Goal: Information Seeking & Learning: Learn about a topic

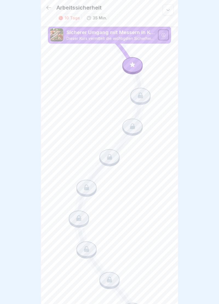
click at [143, 96] on icon at bounding box center [140, 95] width 7 height 7
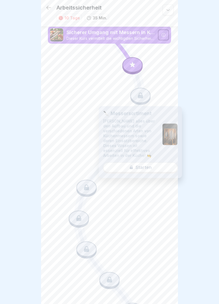
click at [148, 164] on div "🔪 Messersortiment Lerne alles über den Aufbau und die verschiedenen Arten von K…" at bounding box center [140, 142] width 83 height 72
click at [135, 66] on icon at bounding box center [132, 64] width 7 height 7
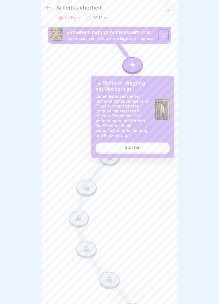
click at [138, 150] on div "Starten" at bounding box center [132, 147] width 16 height 5
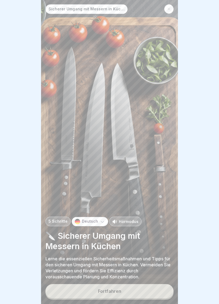
click at [114, 292] on div "Fortfahren" at bounding box center [109, 291] width 23 height 5
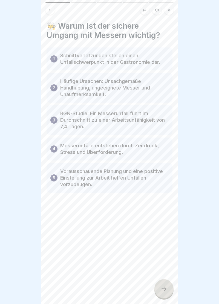
click at [164, 295] on div at bounding box center [163, 289] width 19 height 19
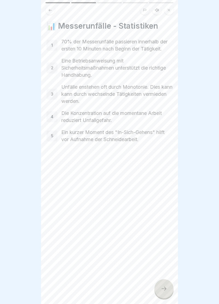
click at [168, 291] on div at bounding box center [163, 289] width 19 height 19
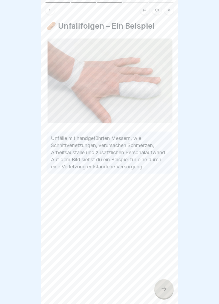
click at [164, 288] on icon at bounding box center [163, 289] width 7 height 7
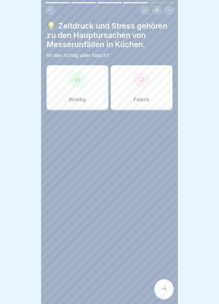
click at [79, 84] on div at bounding box center [77, 80] width 16 height 16
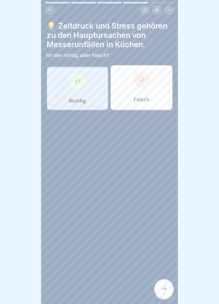
click at [164, 292] on icon at bounding box center [163, 289] width 7 height 7
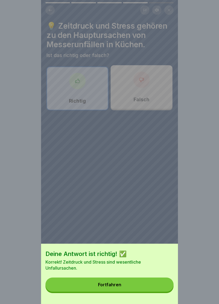
click at [115, 287] on div "Fortfahren" at bounding box center [109, 285] width 23 height 5
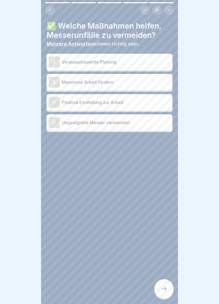
click at [58, 57] on div "A" at bounding box center [54, 62] width 11 height 11
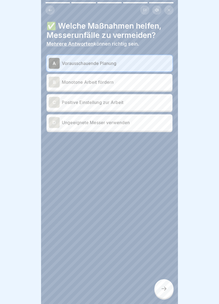
click at [55, 103] on div "C" at bounding box center [54, 102] width 11 height 11
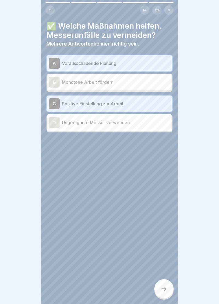
click at [163, 289] on icon at bounding box center [163, 289] width 7 height 7
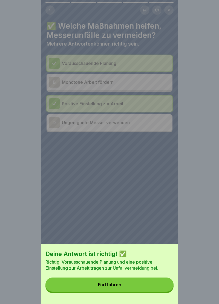
click at [116, 289] on button "Fortfahren" at bounding box center [109, 285] width 128 height 14
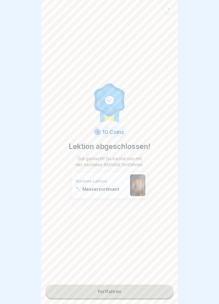
click at [114, 293] on link "Fortfahren" at bounding box center [109, 292] width 128 height 14
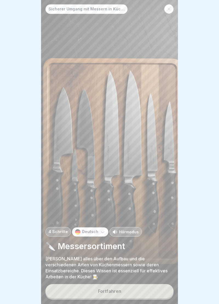
click at [114, 294] on div "Fortfahren" at bounding box center [109, 291] width 23 height 5
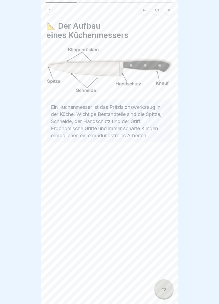
click at [165, 292] on icon at bounding box center [163, 289] width 7 height 7
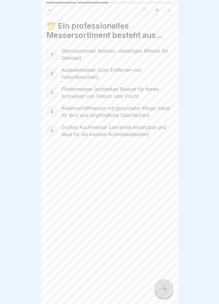
click at [167, 295] on div at bounding box center [163, 289] width 19 height 19
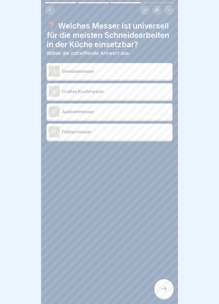
click at [56, 70] on div "A" at bounding box center [54, 71] width 11 height 11
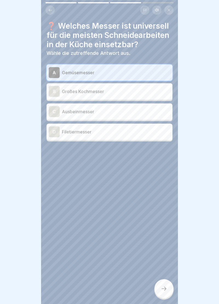
click at [52, 93] on div "B" at bounding box center [54, 91] width 11 height 11
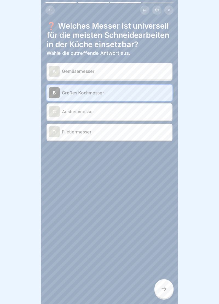
click at [164, 294] on div at bounding box center [163, 289] width 19 height 19
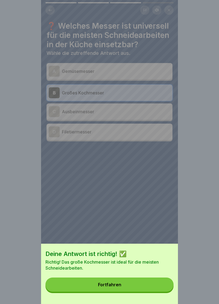
click at [113, 287] on button "Fortfahren" at bounding box center [109, 285] width 128 height 14
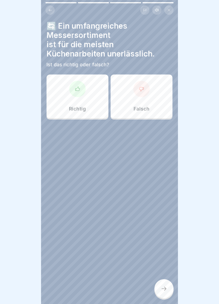
click at [80, 92] on div at bounding box center [77, 89] width 16 height 16
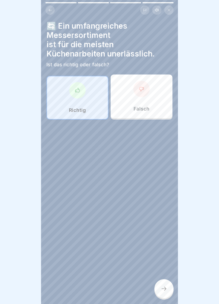
click at [168, 290] on div at bounding box center [163, 289] width 19 height 19
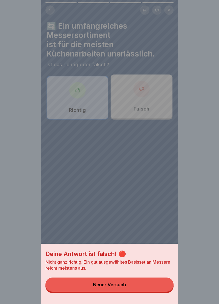
click at [113, 288] on button "Neuer Versuch" at bounding box center [109, 285] width 128 height 14
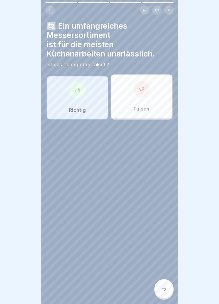
click at [143, 92] on div at bounding box center [141, 89] width 16 height 16
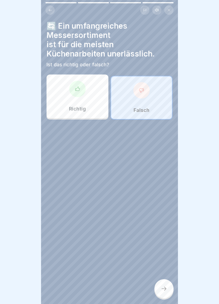
click at [167, 292] on div at bounding box center [163, 289] width 19 height 19
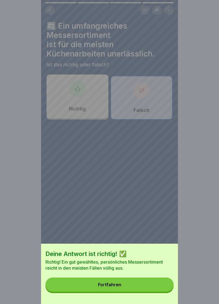
click at [112, 290] on button "Fortfahren" at bounding box center [109, 285] width 128 height 14
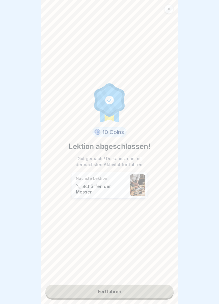
click at [115, 293] on link "Fortfahren" at bounding box center [109, 292] width 128 height 14
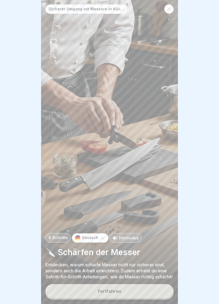
click at [112, 290] on div "Fortfahren" at bounding box center [109, 291] width 23 height 5
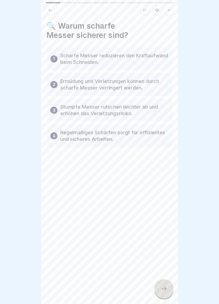
click at [168, 289] on div at bounding box center [163, 289] width 19 height 19
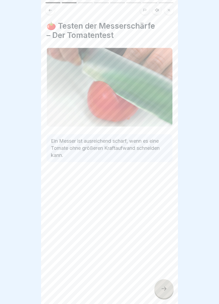
click at [48, 264] on div "🍅 Testen der Messerschärfe – Der Tomatentest Ein Messer ist ausreichend scharf,…" at bounding box center [109, 152] width 137 height 304
click at [52, 9] on button at bounding box center [49, 9] width 9 height 9
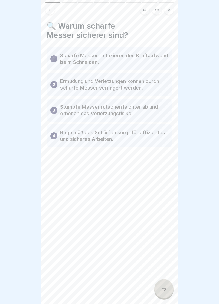
click at [167, 291] on icon at bounding box center [163, 289] width 7 height 7
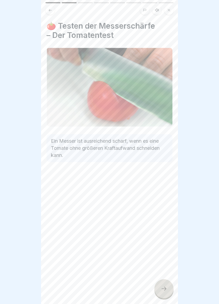
click at [168, 290] on div at bounding box center [163, 289] width 19 height 19
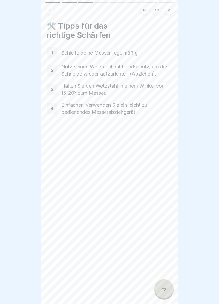
click at [167, 290] on div at bounding box center [163, 289] width 19 height 19
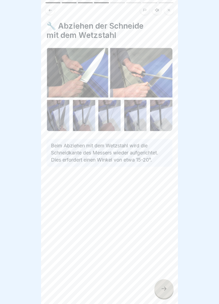
click at [166, 291] on icon at bounding box center [163, 289] width 7 height 7
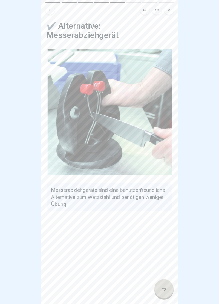
click at [167, 289] on icon at bounding box center [163, 289] width 7 height 7
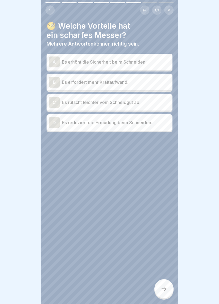
click at [53, 126] on div "D" at bounding box center [54, 122] width 11 height 11
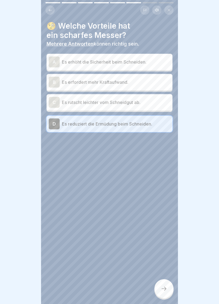
click at [53, 62] on div "A" at bounding box center [54, 62] width 11 height 11
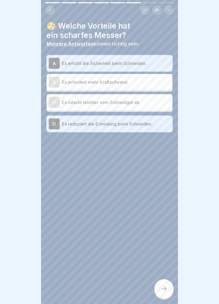
click at [167, 293] on div at bounding box center [163, 289] width 19 height 19
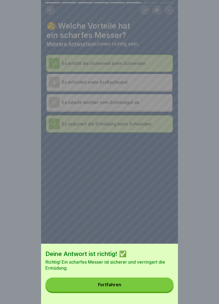
click at [113, 288] on button "Fortfahren" at bounding box center [109, 285] width 128 height 14
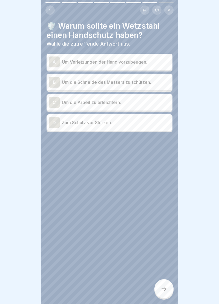
click at [58, 59] on div "A" at bounding box center [54, 62] width 11 height 11
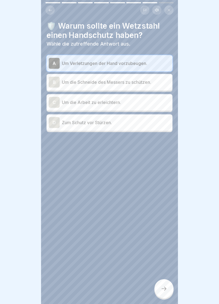
click at [168, 287] on div at bounding box center [163, 289] width 19 height 19
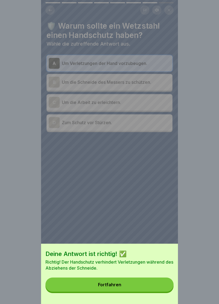
click at [112, 288] on button "Fortfahren" at bounding box center [109, 285] width 128 height 14
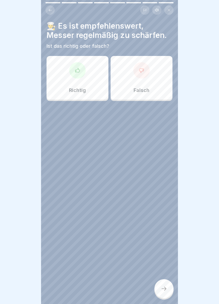
click at [78, 73] on icon at bounding box center [77, 70] width 5 height 5
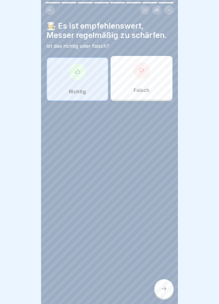
click at [167, 293] on div at bounding box center [163, 289] width 19 height 19
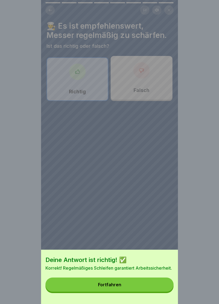
click at [113, 290] on button "Fortfahren" at bounding box center [109, 285] width 128 height 14
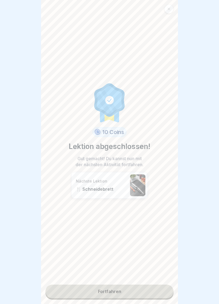
click at [109, 294] on link "Fortfahren" at bounding box center [109, 292] width 128 height 14
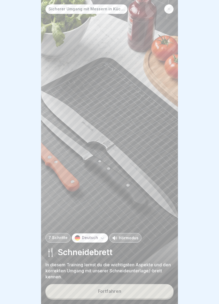
click at [113, 295] on button "Fortfahren" at bounding box center [109, 291] width 128 height 14
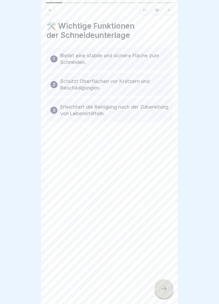
click at [167, 292] on div at bounding box center [163, 289] width 19 height 19
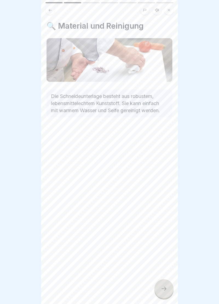
click at [167, 292] on div at bounding box center [163, 289] width 19 height 19
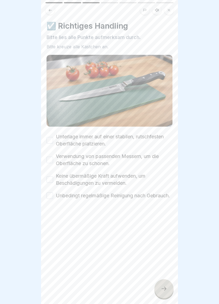
click at [51, 138] on button "Unterlage immer auf einer stabilen, rutschfesten Oberfläche platzieren." at bounding box center [49, 140] width 7 height 7
click at [51, 161] on button "Verwendung von passenden Messern, um die Oberfläche zu schonen." at bounding box center [49, 160] width 7 height 7
click at [52, 180] on button "Keine übermäßige Kraft aufwenden, um Beschädigungen zu vermeiden." at bounding box center [49, 180] width 7 height 7
click at [50, 199] on button "Unbedingt regelmäßige Reinigung nach Gebrauch." at bounding box center [49, 196] width 7 height 7
click at [166, 295] on div at bounding box center [163, 289] width 19 height 19
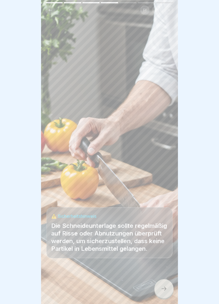
click at [166, 290] on icon at bounding box center [163, 289] width 7 height 7
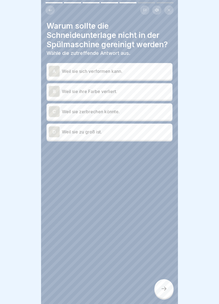
click at [55, 68] on div "A" at bounding box center [54, 71] width 11 height 11
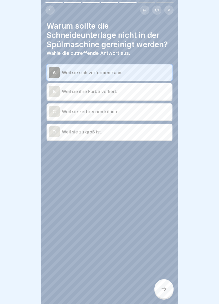
click at [163, 292] on div at bounding box center [163, 289] width 19 height 19
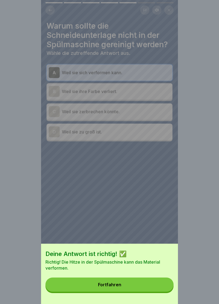
click at [111, 290] on button "Fortfahren" at bounding box center [109, 285] width 128 height 14
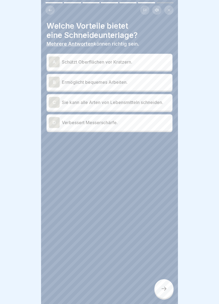
click at [52, 58] on div "A" at bounding box center [54, 62] width 11 height 11
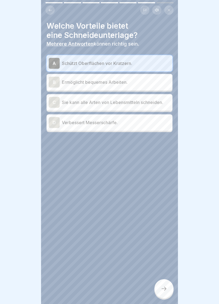
click at [54, 82] on div "B" at bounding box center [54, 82] width 11 height 11
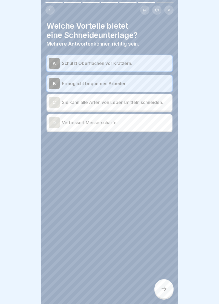
click at [166, 294] on div at bounding box center [163, 289] width 19 height 19
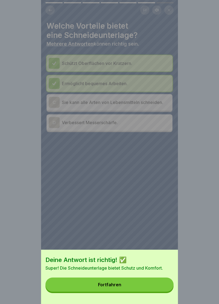
click at [113, 289] on button "Fortfahren" at bounding box center [109, 285] width 128 height 14
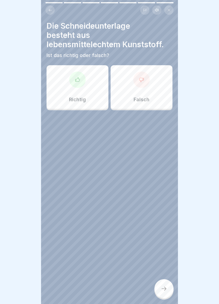
click at [78, 80] on icon at bounding box center [77, 79] width 5 height 5
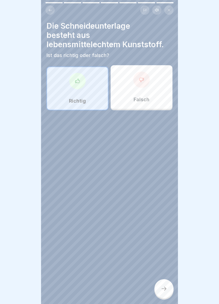
click at [167, 289] on div at bounding box center [163, 289] width 19 height 19
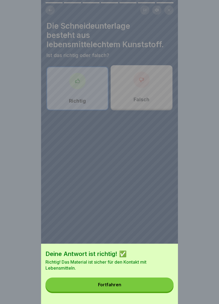
click at [117, 286] on div "Fortfahren" at bounding box center [109, 285] width 23 height 5
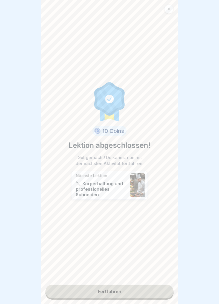
click at [112, 297] on link "Fortfahren" at bounding box center [109, 292] width 128 height 14
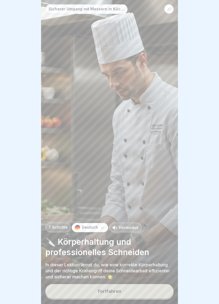
click at [116, 288] on button "Fortfahren" at bounding box center [109, 291] width 128 height 14
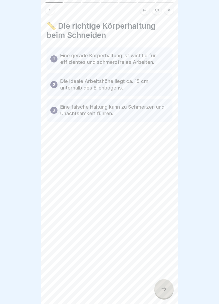
click at [167, 290] on icon at bounding box center [163, 289] width 7 height 7
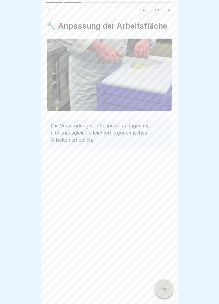
click at [167, 292] on div at bounding box center [163, 289] width 19 height 19
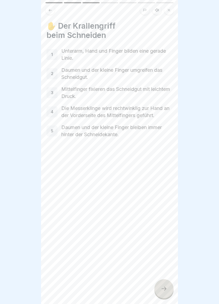
click at [167, 292] on div at bounding box center [163, 289] width 19 height 19
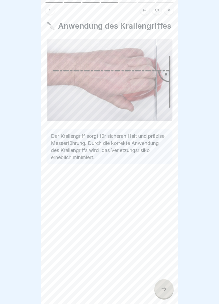
click at [167, 292] on div at bounding box center [163, 289] width 19 height 19
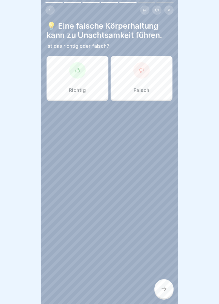
click at [78, 70] on icon at bounding box center [77, 70] width 5 height 5
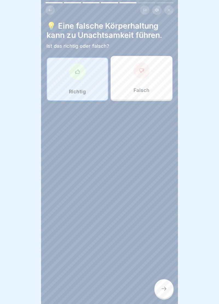
click at [166, 290] on icon at bounding box center [163, 289] width 7 height 7
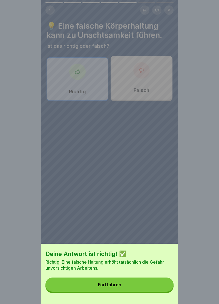
click at [112, 283] on div "Fortfahren" at bounding box center [109, 285] width 23 height 5
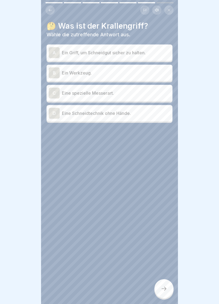
click at [54, 47] on div "A" at bounding box center [54, 52] width 11 height 11
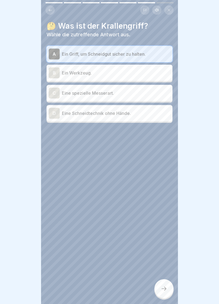
click at [169, 293] on div at bounding box center [163, 289] width 19 height 19
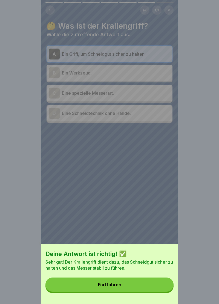
click at [113, 287] on div "Fortfahren" at bounding box center [109, 285] width 23 height 5
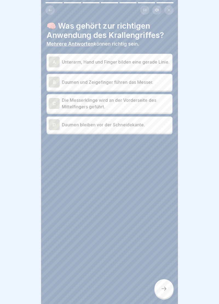
click at [50, 63] on div "A" at bounding box center [54, 62] width 11 height 11
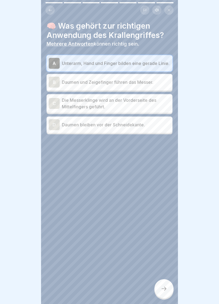
click at [52, 107] on div "C" at bounding box center [54, 103] width 11 height 11
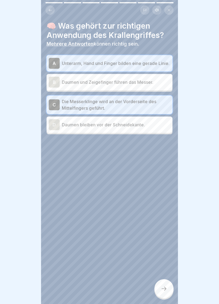
click at [167, 296] on div at bounding box center [163, 289] width 19 height 19
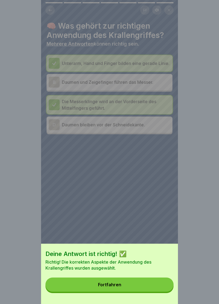
click at [112, 288] on button "Fortfahren" at bounding box center [109, 285] width 128 height 14
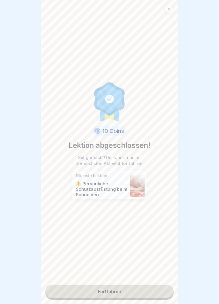
click at [114, 294] on link "Fortfahren" at bounding box center [109, 292] width 128 height 14
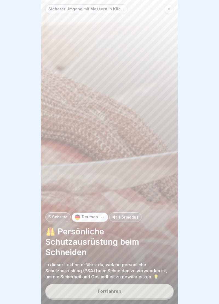
click at [117, 296] on button "Fortfahren" at bounding box center [109, 291] width 128 height 14
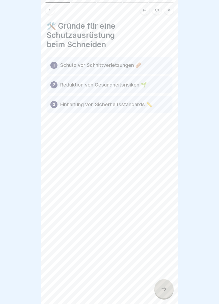
click at [167, 292] on icon at bounding box center [163, 289] width 7 height 7
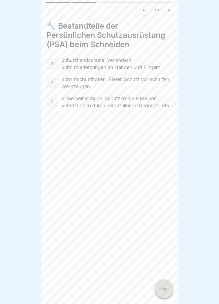
click at [167, 292] on div at bounding box center [163, 289] width 19 height 19
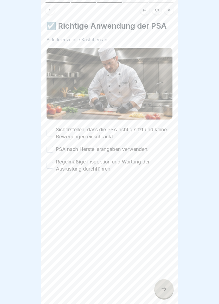
click at [51, 134] on button "Sicherstellen, dass die PSA richtig sitzt und keine Bewegungen einschränkt." at bounding box center [49, 133] width 7 height 7
click at [53, 152] on button "PSA nach Herstellerangaben verwenden." at bounding box center [49, 149] width 7 height 7
click at [52, 167] on button "Regelmäßige Inspektion und Wartung der Ausrüstung durchführen." at bounding box center [49, 165] width 7 height 7
click at [164, 291] on icon at bounding box center [163, 289] width 7 height 7
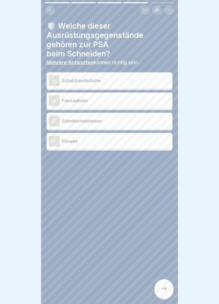
click at [56, 78] on div "A" at bounding box center [54, 80] width 11 height 11
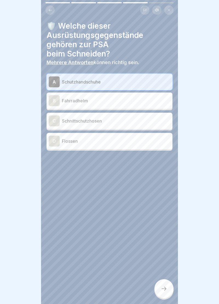
click at [55, 125] on div "C" at bounding box center [54, 121] width 11 height 11
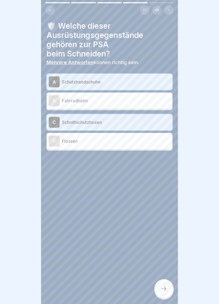
click at [166, 289] on icon at bounding box center [163, 289] width 5 height 4
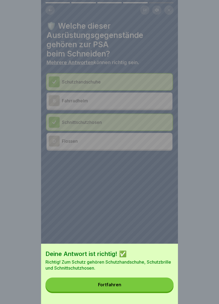
click at [112, 285] on div "Fortfahren" at bounding box center [109, 285] width 23 height 5
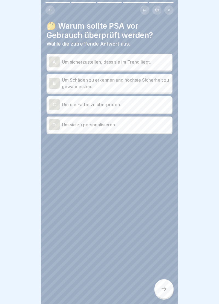
click at [56, 82] on div "B" at bounding box center [54, 83] width 11 height 11
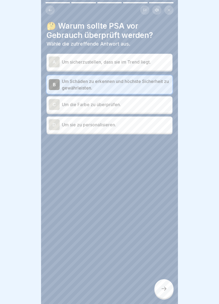
click at [164, 290] on icon at bounding box center [163, 289] width 7 height 7
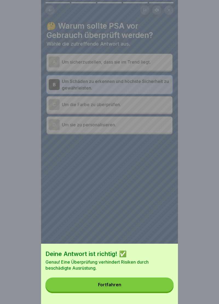
click at [109, 288] on button "Fortfahren" at bounding box center [109, 285] width 128 height 14
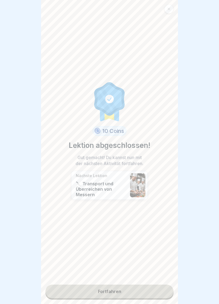
click at [114, 293] on link "Fortfahren" at bounding box center [109, 292] width 128 height 14
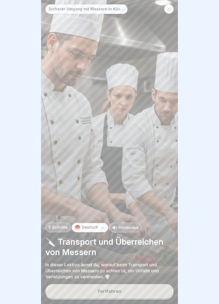
click at [115, 293] on div "Fortfahren" at bounding box center [109, 291] width 23 height 5
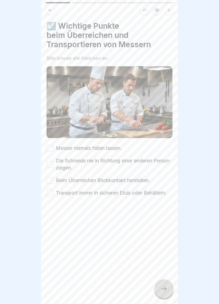
click at [50, 149] on button "Messer niemals fallen lassen." at bounding box center [49, 148] width 7 height 7
click at [52, 165] on button "Die Schneide nie in Richtung einer anderen Person zeigen." at bounding box center [49, 164] width 7 height 7
click at [49, 180] on button "Beim Überreichen Blickkontakt herstellen." at bounding box center [49, 180] width 7 height 7
click at [52, 194] on button "Transport immer in sicheren Etuis oder Behältern." at bounding box center [49, 193] width 7 height 7
click at [167, 293] on div at bounding box center [163, 289] width 19 height 19
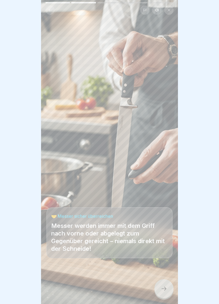
click at [166, 294] on div at bounding box center [163, 289] width 19 height 19
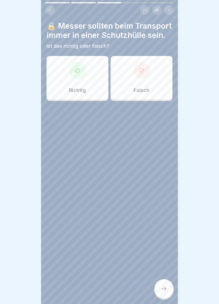
click at [76, 75] on div at bounding box center [77, 70] width 16 height 16
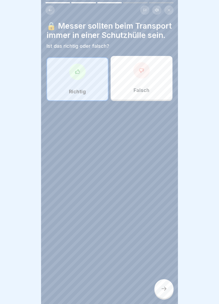
click at [163, 294] on div at bounding box center [163, 289] width 19 height 19
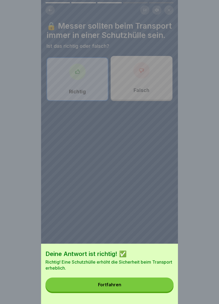
click at [113, 289] on button "Fortfahren" at bounding box center [109, 285] width 128 height 14
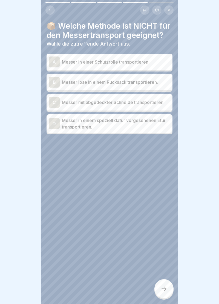
click at [56, 81] on div "B" at bounding box center [54, 82] width 11 height 11
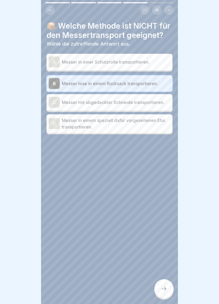
click at [54, 60] on div "A" at bounding box center [54, 62] width 11 height 11
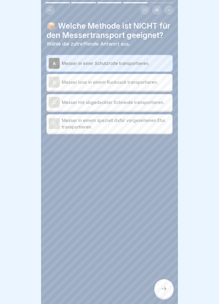
click at [54, 81] on div "B" at bounding box center [54, 82] width 11 height 11
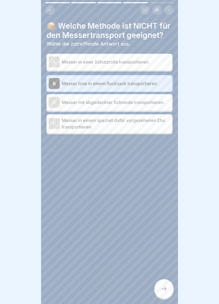
click at [165, 290] on icon at bounding box center [163, 289] width 7 height 7
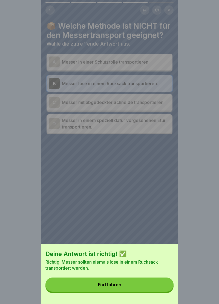
click at [113, 286] on div "Fortfahren" at bounding box center [109, 285] width 23 height 5
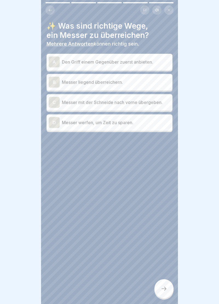
click at [56, 62] on div "A" at bounding box center [54, 62] width 11 height 11
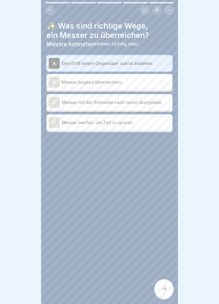
click at [52, 84] on div "B" at bounding box center [54, 82] width 11 height 11
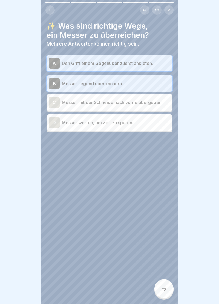
click at [166, 291] on icon at bounding box center [163, 289] width 7 height 7
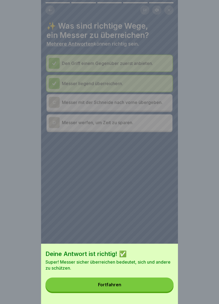
click at [108, 287] on div "Fortfahren" at bounding box center [109, 285] width 23 height 5
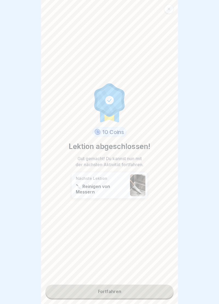
click at [113, 294] on link "Fortfahren" at bounding box center [109, 292] width 128 height 14
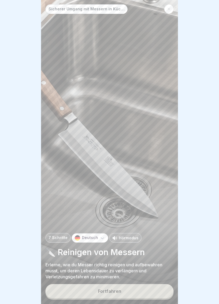
click at [110, 295] on button "Fortfahren" at bounding box center [109, 291] width 128 height 14
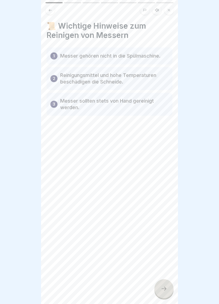
click at [166, 293] on div at bounding box center [163, 289] width 19 height 19
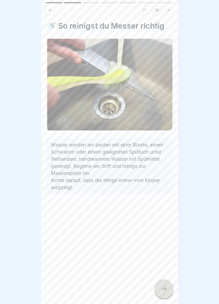
click at [166, 291] on icon at bounding box center [163, 289] width 7 height 7
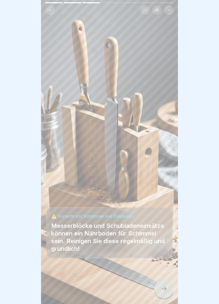
click at [166, 292] on icon at bounding box center [163, 289] width 7 height 7
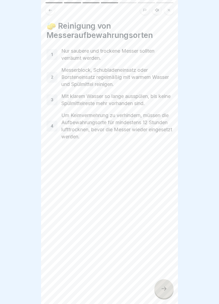
click at [168, 294] on div at bounding box center [163, 289] width 19 height 19
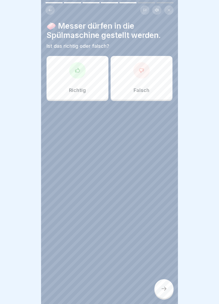
click at [144, 73] on div at bounding box center [141, 70] width 16 height 16
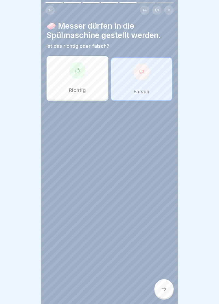
click at [166, 292] on icon at bounding box center [163, 289] width 7 height 7
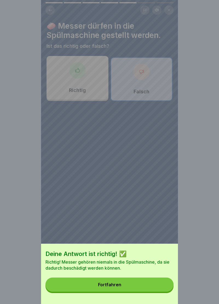
click at [114, 291] on button "Fortfahren" at bounding box center [109, 285] width 128 height 14
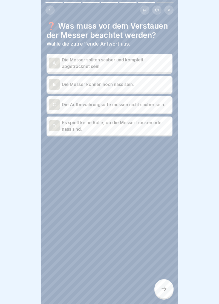
click at [56, 62] on div "A" at bounding box center [54, 63] width 11 height 11
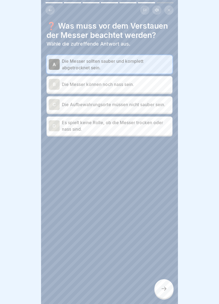
click at [166, 291] on icon at bounding box center [163, 289] width 7 height 7
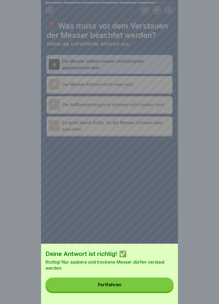
click at [113, 287] on div "Fortfahren" at bounding box center [109, 285] width 23 height 5
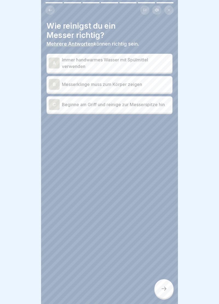
click at [53, 60] on div "A" at bounding box center [54, 63] width 11 height 11
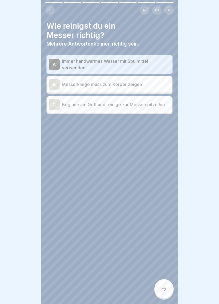
click at [55, 58] on div "A Immer handwarmes Wasser mit Spülmittel verwenden" at bounding box center [109, 64] width 121 height 13
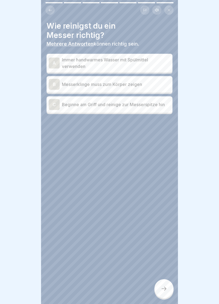
click at [54, 108] on div "C" at bounding box center [54, 104] width 11 height 11
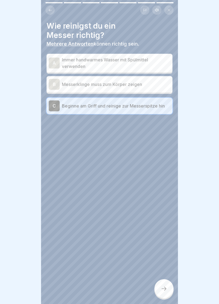
click at [55, 62] on div "A" at bounding box center [54, 63] width 11 height 11
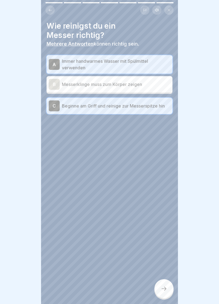
click at [168, 293] on div at bounding box center [163, 289] width 19 height 19
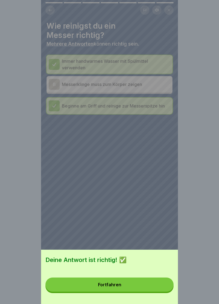
click at [114, 288] on button "Fortfahren" at bounding box center [109, 285] width 128 height 14
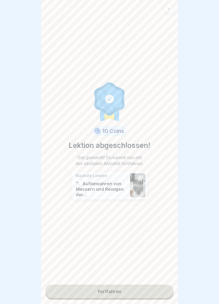
click at [116, 290] on link "Fortfahren" at bounding box center [109, 292] width 128 height 14
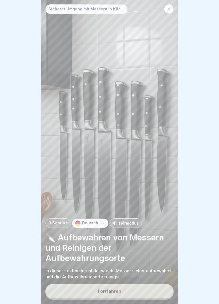
click at [115, 290] on div "Fortfahren" at bounding box center [109, 291] width 23 height 5
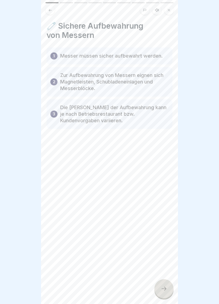
click at [166, 292] on icon at bounding box center [163, 289] width 7 height 7
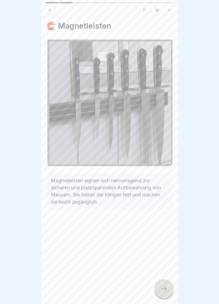
click at [167, 293] on div at bounding box center [163, 289] width 19 height 19
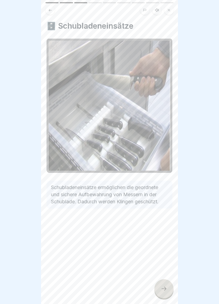
click at [169, 290] on div at bounding box center [163, 289] width 19 height 19
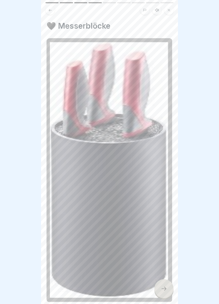
click at [170, 288] on div at bounding box center [163, 289] width 19 height 19
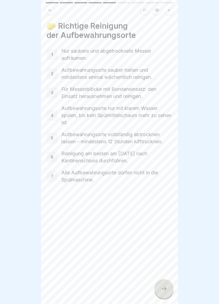
click at [168, 291] on div at bounding box center [163, 289] width 19 height 19
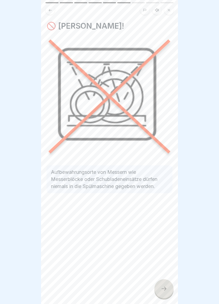
click at [166, 289] on icon at bounding box center [163, 289] width 7 height 7
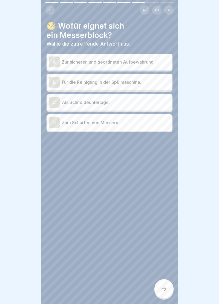
click at [54, 60] on div "A" at bounding box center [54, 62] width 11 height 11
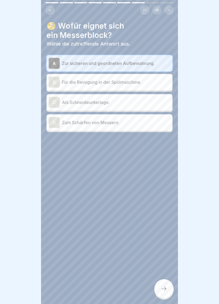
click at [168, 291] on div at bounding box center [163, 289] width 19 height 19
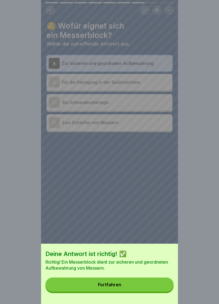
click at [114, 289] on button "Fortfahren" at bounding box center [109, 285] width 128 height 14
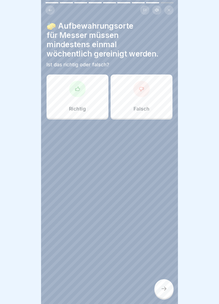
click at [79, 91] on icon at bounding box center [77, 88] width 5 height 5
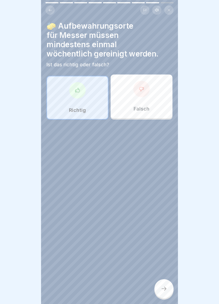
click at [166, 292] on icon at bounding box center [163, 289] width 7 height 7
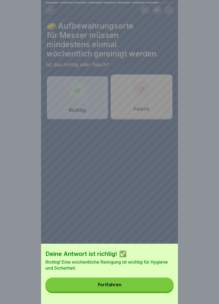
click at [111, 289] on button "Fortfahren" at bounding box center [109, 285] width 128 height 14
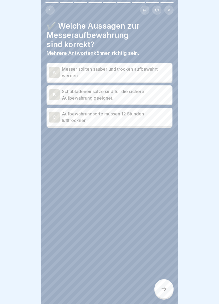
click at [54, 71] on div "A" at bounding box center [54, 72] width 11 height 11
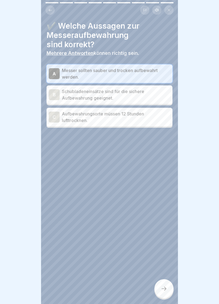
click at [54, 95] on div "B" at bounding box center [54, 94] width 11 height 11
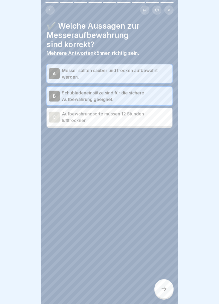
click at [55, 120] on div "C" at bounding box center [54, 117] width 11 height 11
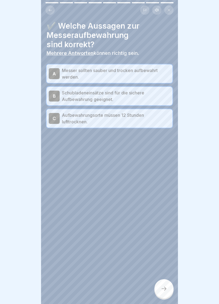
click at [166, 289] on icon at bounding box center [163, 289] width 5 height 4
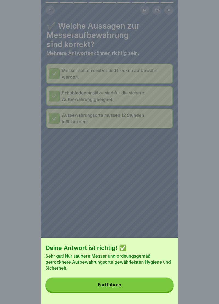
click at [114, 288] on button "Fortfahren" at bounding box center [109, 285] width 128 height 14
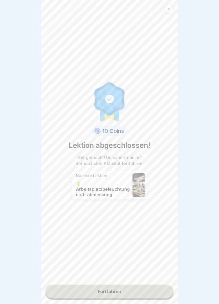
click at [114, 293] on link "Fortfahren" at bounding box center [109, 292] width 128 height 14
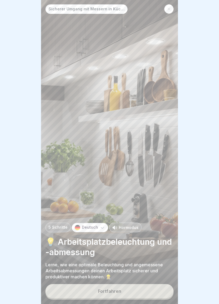
click at [115, 292] on div "Fortfahren" at bounding box center [109, 291] width 23 height 5
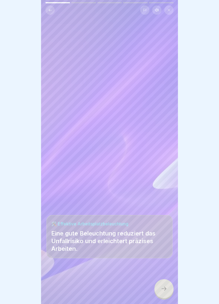
click at [167, 291] on div at bounding box center [163, 289] width 19 height 19
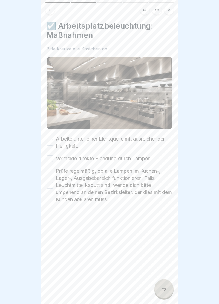
click at [49, 142] on button "Arbeite unter einer Lichtquelle mit ausreichender Helligkeit." at bounding box center [49, 142] width 7 height 7
click at [49, 160] on button "Vermeide direkte Blendung durch Lampen." at bounding box center [49, 158] width 7 height 7
click at [51, 188] on button "Prüfe regelmäßig, ob alle Lampen im Küchen-, Lager-, Ausgabebereich funktionier…" at bounding box center [49, 185] width 7 height 7
click at [165, 292] on div at bounding box center [163, 289] width 19 height 19
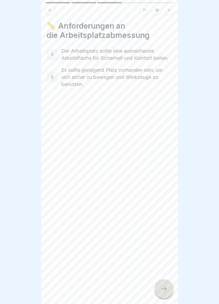
click at [165, 291] on icon at bounding box center [163, 289] width 7 height 7
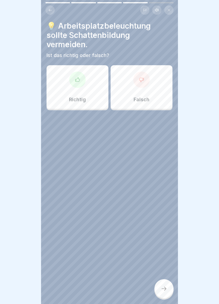
click at [80, 77] on icon at bounding box center [77, 79] width 5 height 5
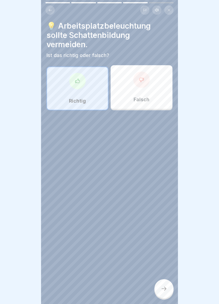
click at [166, 296] on div at bounding box center [163, 289] width 19 height 19
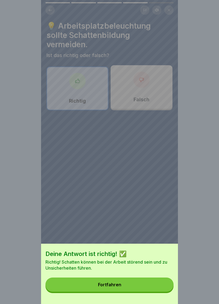
click at [112, 287] on div "Fortfahren" at bounding box center [109, 285] width 23 height 5
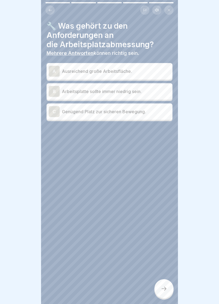
click at [54, 72] on div "A" at bounding box center [54, 71] width 11 height 11
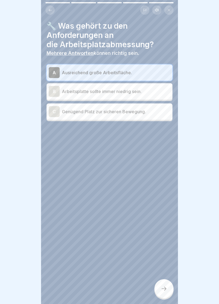
click at [56, 115] on div "C" at bounding box center [54, 111] width 11 height 11
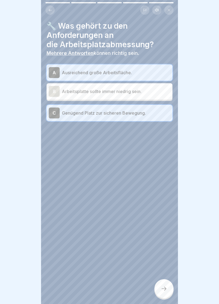
click at [166, 291] on icon at bounding box center [163, 289] width 7 height 7
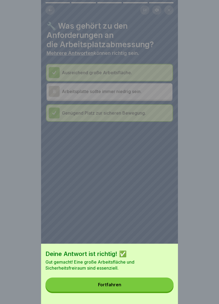
click at [113, 289] on button "Fortfahren" at bounding box center [109, 285] width 128 height 14
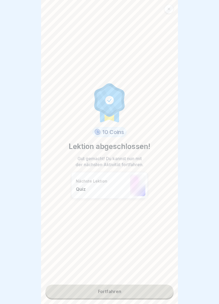
click at [111, 292] on link "Fortfahren" at bounding box center [109, 292] width 128 height 14
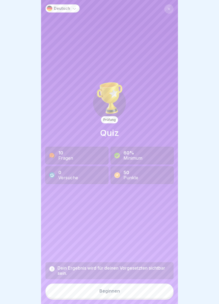
click at [111, 296] on button "Beginnen" at bounding box center [109, 291] width 128 height 15
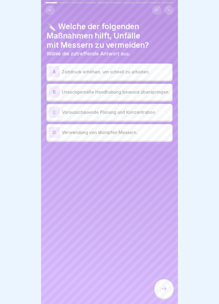
click at [55, 115] on div "C" at bounding box center [54, 112] width 11 height 11
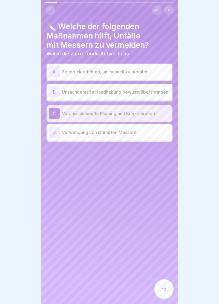
click at [169, 294] on div at bounding box center [163, 289] width 19 height 19
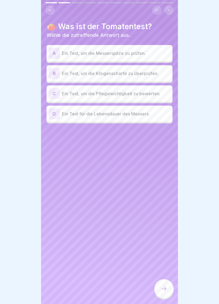
click at [57, 71] on div "B" at bounding box center [54, 73] width 11 height 11
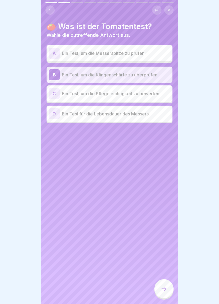
click at [164, 289] on icon at bounding box center [163, 289] width 7 height 7
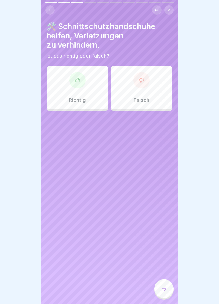
click at [80, 80] on icon at bounding box center [77, 80] width 5 height 5
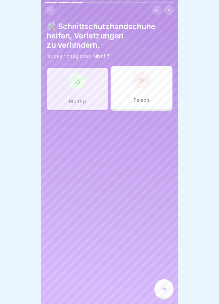
click at [167, 292] on div at bounding box center [163, 289] width 19 height 19
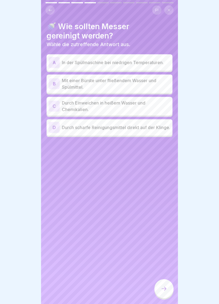
click at [55, 83] on div "B" at bounding box center [54, 83] width 11 height 11
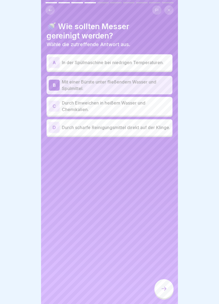
click at [166, 291] on icon at bounding box center [163, 289] width 7 height 7
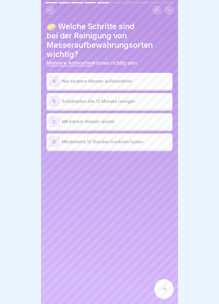
click at [55, 144] on div "D" at bounding box center [54, 141] width 11 height 11
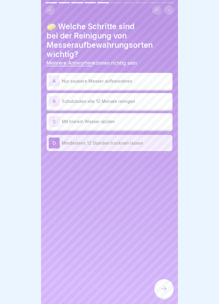
click at [56, 79] on div "A" at bounding box center [54, 81] width 11 height 11
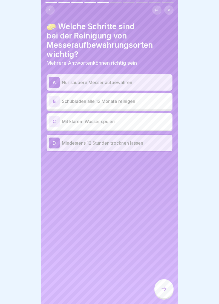
click at [56, 121] on div "C" at bounding box center [54, 121] width 11 height 11
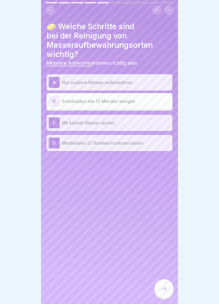
click at [166, 290] on icon at bounding box center [163, 289] width 7 height 7
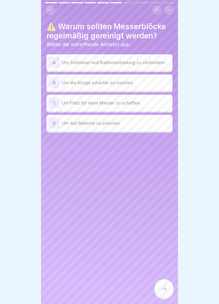
click at [54, 62] on div "A" at bounding box center [54, 62] width 11 height 11
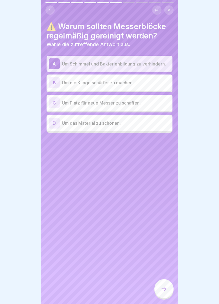
click at [168, 292] on div at bounding box center [163, 289] width 19 height 19
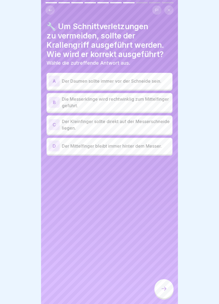
click at [50, 99] on div "B" at bounding box center [54, 102] width 11 height 11
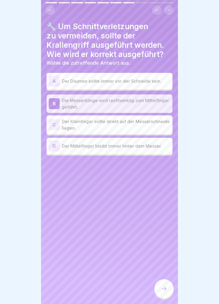
click at [163, 292] on icon at bounding box center [163, 289] width 7 height 7
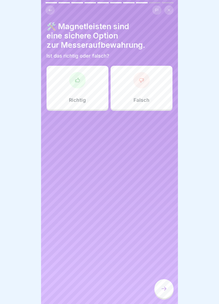
click at [78, 85] on div at bounding box center [77, 80] width 16 height 16
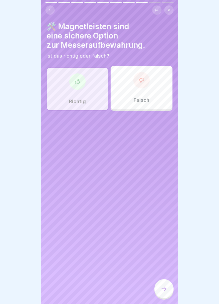
click at [163, 292] on icon at bounding box center [163, 289] width 7 height 7
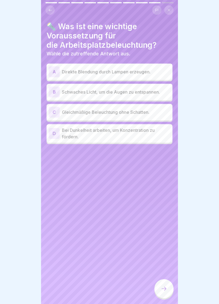
click at [57, 112] on div "C" at bounding box center [54, 112] width 11 height 11
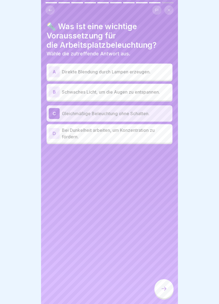
click at [163, 294] on div at bounding box center [163, 289] width 19 height 19
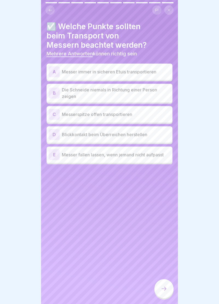
click at [56, 136] on div "D" at bounding box center [54, 134] width 11 height 11
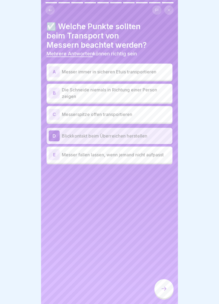
click at [52, 71] on div "A" at bounding box center [54, 71] width 11 height 11
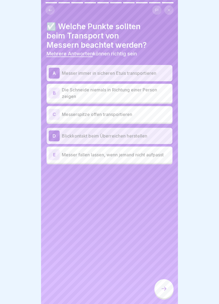
click at [54, 93] on div "B" at bounding box center [54, 93] width 11 height 11
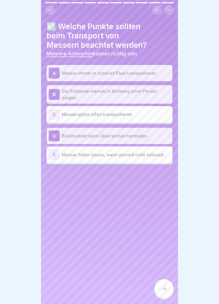
click at [165, 294] on div at bounding box center [163, 289] width 19 height 19
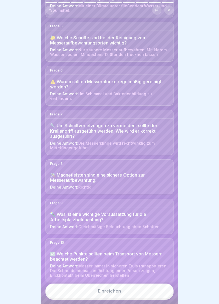
scroll to position [190, 0]
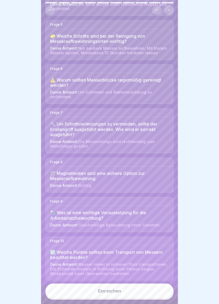
click at [114, 295] on button "Einreichen" at bounding box center [109, 291] width 128 height 15
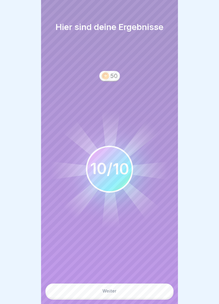
click at [112, 293] on div "Weiter" at bounding box center [109, 291] width 14 height 5
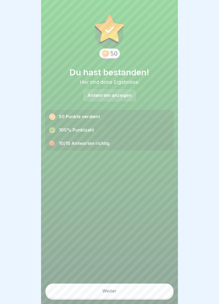
click at [113, 295] on button "Weiter" at bounding box center [109, 291] width 128 height 15
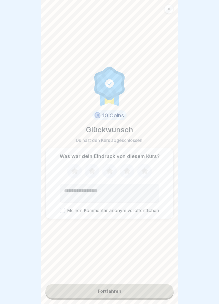
click at [132, 171] on icon at bounding box center [127, 171] width 14 height 14
click at [113, 293] on div "Fortfahren" at bounding box center [109, 291] width 23 height 5
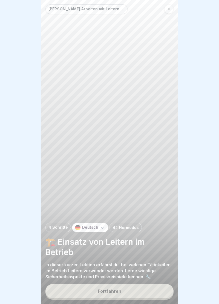
click at [112, 294] on div "Fortfahren" at bounding box center [109, 291] width 23 height 5
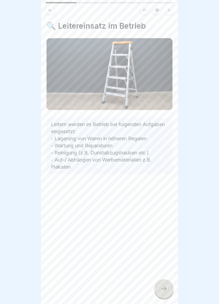
click at [164, 292] on div at bounding box center [163, 289] width 19 height 19
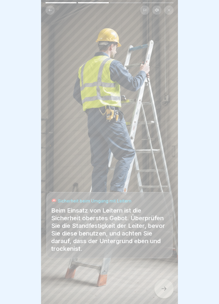
click at [168, 291] on div at bounding box center [163, 289] width 19 height 19
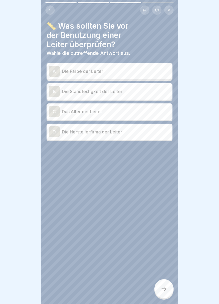
click at [57, 91] on div "B" at bounding box center [54, 91] width 11 height 11
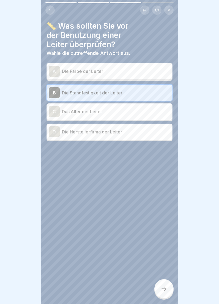
click at [167, 293] on div at bounding box center [163, 289] width 19 height 19
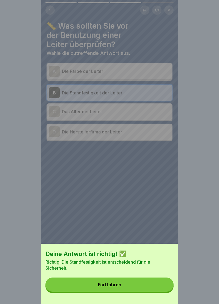
click at [111, 287] on button "Fortfahren" at bounding box center [109, 285] width 128 height 14
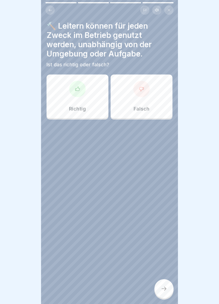
click at [144, 95] on div at bounding box center [141, 89] width 16 height 16
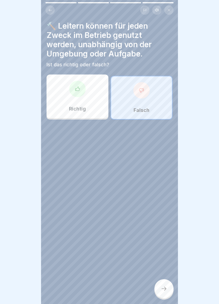
click at [168, 295] on div at bounding box center [163, 289] width 19 height 19
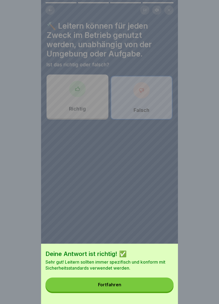
click at [113, 288] on button "Fortfahren" at bounding box center [109, 285] width 128 height 14
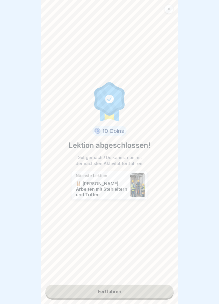
click at [115, 293] on link "Fortfahren" at bounding box center [109, 292] width 128 height 14
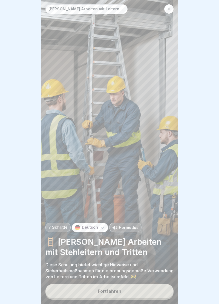
click at [110, 291] on div "Fortfahren" at bounding box center [109, 291] width 23 height 5
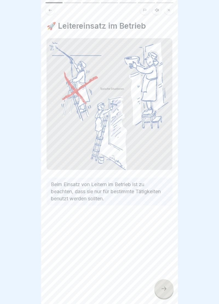
click at [166, 292] on icon at bounding box center [163, 289] width 7 height 7
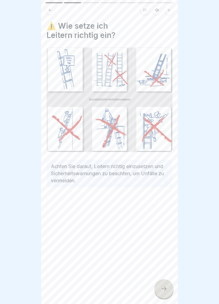
click at [167, 289] on div at bounding box center [163, 289] width 19 height 19
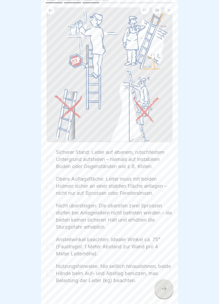
scroll to position [70, 0]
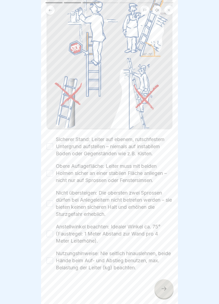
click at [50, 149] on button "Sicherer Stand: Leiter auf ebenem, rutschfestem Untergrund aufstellen – niemals…" at bounding box center [49, 146] width 7 height 7
click at [50, 175] on button "Obere Auflagefläche: Leiter muss mit beiden Holmen sicher an einer stabilen Flä…" at bounding box center [49, 173] width 7 height 7
click at [52, 204] on button "Nicht übersteigen: Die obersten zwei Sprossen dürfen bei Anlegeleitern nicht be…" at bounding box center [49, 204] width 7 height 7
click at [52, 235] on button "Anstellwinkel beachten: Idealer Winkel ca. 75° (Faustregel: 1 Meter Abstand zur…" at bounding box center [49, 234] width 7 height 7
click at [50, 260] on button "Nutzungshinweise: Nie seitlich hinauslehnen, beide Hände beim Auf- und Abstieg …" at bounding box center [49, 261] width 7 height 7
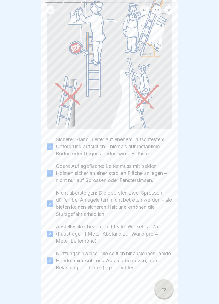
click at [168, 292] on div at bounding box center [163, 289] width 19 height 19
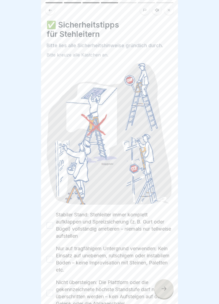
scroll to position [0, 0]
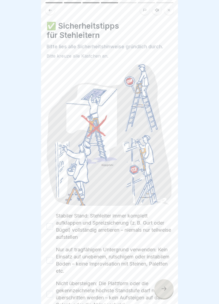
click at [52, 12] on button at bounding box center [49, 9] width 9 height 9
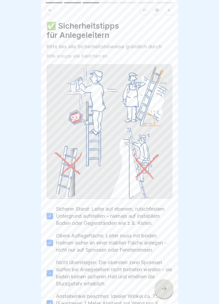
click at [169, 291] on div at bounding box center [163, 289] width 19 height 19
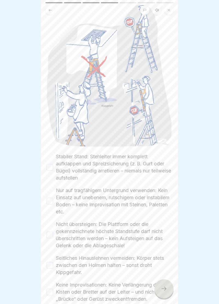
scroll to position [60, 0]
click at [51, 169] on button "Stabiler Stand: Stehleiter immer komplett aufklappen und Spreizsicherung (z. B.…" at bounding box center [49, 167] width 7 height 7
click at [51, 203] on button "Nur auf tragfähigem Untergrund verwenden: Kein Einsatz auf unebenem, rutschigem…" at bounding box center [49, 201] width 7 height 7
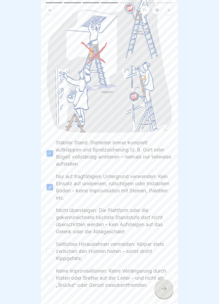
scroll to position [91, 0]
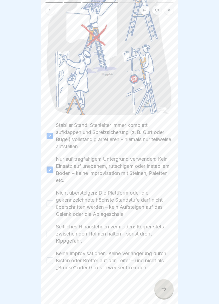
click at [52, 207] on button "Nicht übersteigen: Die Plattform oder die gekennzeichnete höchste Standstufe da…" at bounding box center [49, 204] width 7 height 7
click at [56, 233] on label "Seitliches Hinauslehnen vermeiden: Körper stets zwischen den Holmen halten – so…" at bounding box center [114, 233] width 116 height 21
click at [53, 233] on button "Seitliches Hinauslehnen vermeiden: Körper stets zwischen den Holmen halten – so…" at bounding box center [49, 234] width 7 height 7
click at [51, 262] on button "Keine Improvisationen: Keine Verlängerung durch Kisten oder Bretter auf der Lei…" at bounding box center [49, 261] width 7 height 7
click at [167, 293] on div at bounding box center [163, 289] width 19 height 19
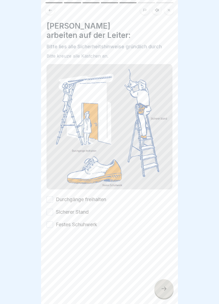
click at [52, 196] on button "Durchgänge freihalten" at bounding box center [49, 199] width 7 height 7
click at [53, 209] on button "Sicherer Stand" at bounding box center [49, 212] width 7 height 7
click at [52, 222] on button "Festes Schuhwerk" at bounding box center [49, 225] width 7 height 7
click at [169, 293] on div at bounding box center [163, 289] width 19 height 19
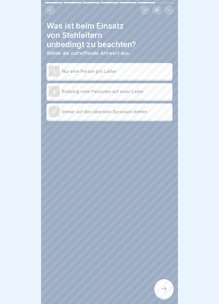
click at [56, 69] on div "A" at bounding box center [54, 71] width 11 height 11
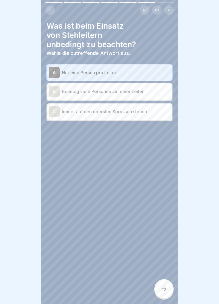
click at [169, 289] on div at bounding box center [163, 289] width 19 height 19
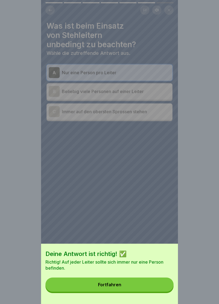
click at [113, 286] on div "Fortfahren" at bounding box center [109, 285] width 23 height 5
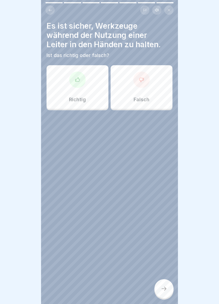
click at [146, 77] on div at bounding box center [141, 80] width 16 height 16
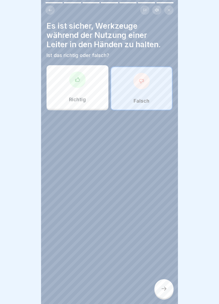
click at [165, 290] on icon at bounding box center [163, 289] width 5 height 4
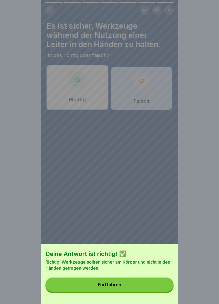
click at [112, 287] on div "Fortfahren" at bounding box center [109, 285] width 23 height 5
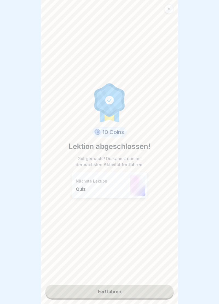
click at [113, 294] on link "Fortfahren" at bounding box center [109, 292] width 128 height 14
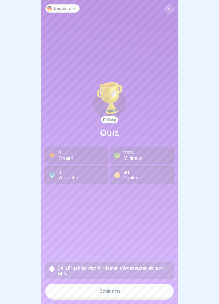
click at [113, 293] on div "Beginnen" at bounding box center [109, 291] width 20 height 5
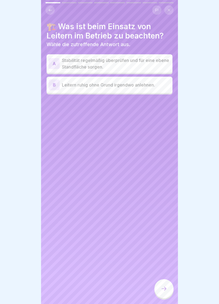
click at [54, 62] on div "A" at bounding box center [54, 63] width 11 height 11
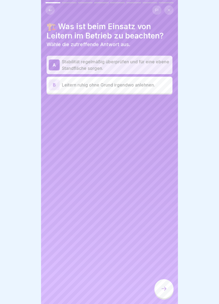
click at [166, 291] on icon at bounding box center [163, 289] width 7 height 7
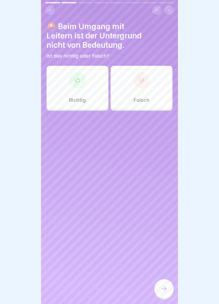
click at [143, 81] on icon at bounding box center [141, 80] width 5 height 5
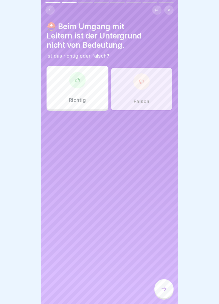
click at [165, 290] on icon at bounding box center [163, 289] width 7 height 7
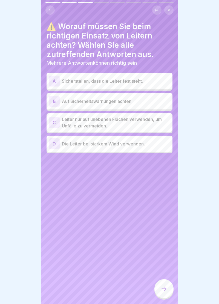
click at [55, 81] on div "A" at bounding box center [54, 81] width 11 height 11
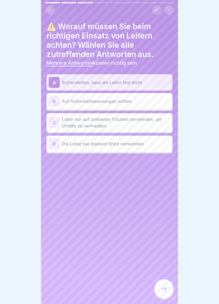
click at [56, 102] on div "B" at bounding box center [54, 101] width 11 height 11
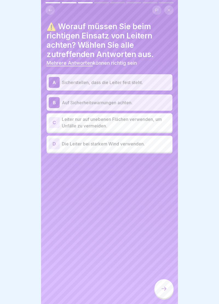
click at [166, 293] on div at bounding box center [163, 289] width 19 height 19
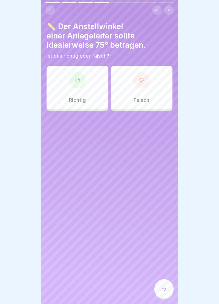
click at [80, 83] on div at bounding box center [77, 80] width 16 height 16
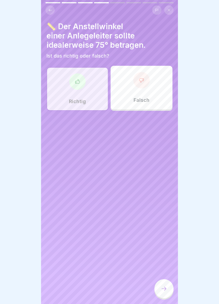
click at [166, 292] on icon at bounding box center [163, 289] width 7 height 7
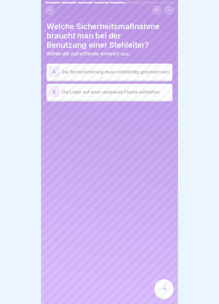
click at [54, 72] on div "A" at bounding box center [54, 71] width 11 height 11
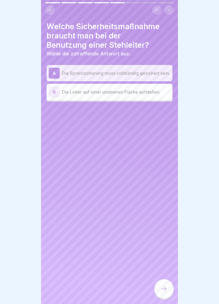
click at [167, 292] on div at bounding box center [163, 289] width 19 height 19
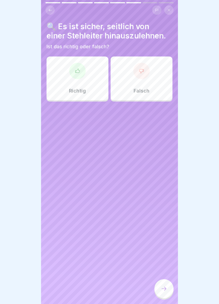
click at [145, 75] on div at bounding box center [141, 71] width 16 height 16
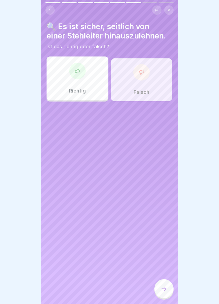
click at [164, 292] on div at bounding box center [163, 289] width 19 height 19
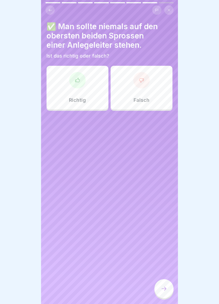
click at [79, 83] on div at bounding box center [77, 80] width 16 height 16
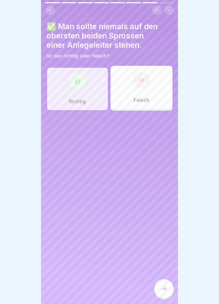
click at [167, 292] on div at bounding box center [163, 289] width 19 height 19
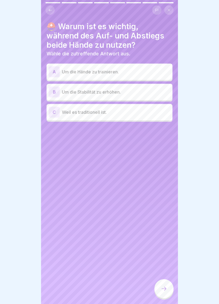
click at [53, 94] on div "B" at bounding box center [54, 92] width 11 height 11
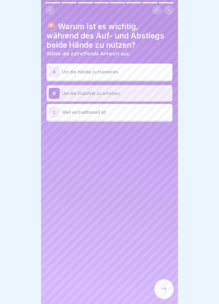
click at [169, 291] on div at bounding box center [163, 289] width 19 height 19
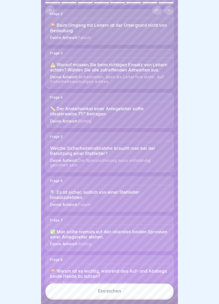
scroll to position [103, 0]
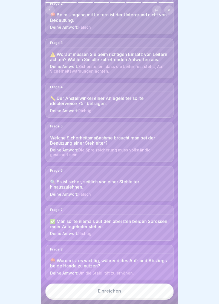
click at [111, 295] on button "Einreichen" at bounding box center [109, 291] width 128 height 15
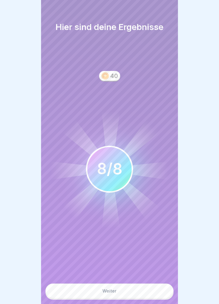
click at [112, 296] on button "Weiter" at bounding box center [109, 291] width 128 height 15
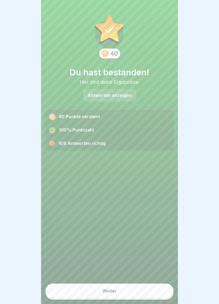
click at [114, 293] on div "Weiter" at bounding box center [109, 291] width 14 height 5
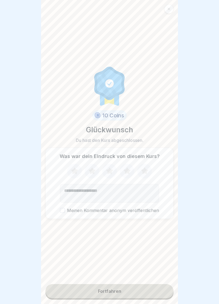
click at [131, 171] on icon at bounding box center [127, 171] width 14 height 14
click at [114, 292] on div "Fortfahren" at bounding box center [109, 291] width 23 height 5
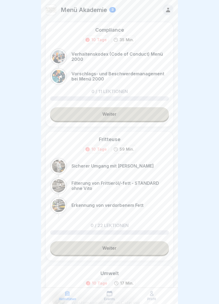
click at [113, 114] on link "Weiter" at bounding box center [109, 114] width 119 height 14
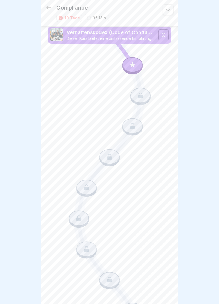
click at [135, 66] on icon at bounding box center [132, 64] width 7 height 7
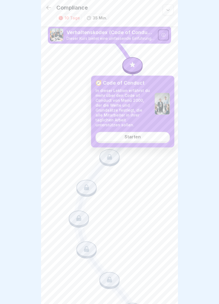
click at [135, 134] on link "Starten" at bounding box center [132, 137] width 74 height 10
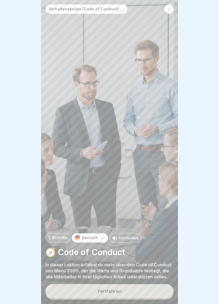
click at [115, 292] on div "Fortfahren" at bounding box center [109, 291] width 23 height 5
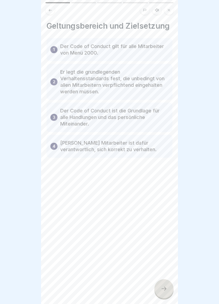
click at [166, 292] on icon at bounding box center [163, 289] width 7 height 7
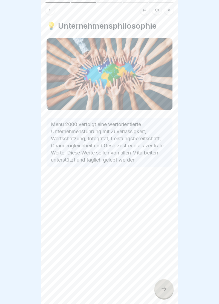
click at [166, 296] on div at bounding box center [163, 289] width 19 height 19
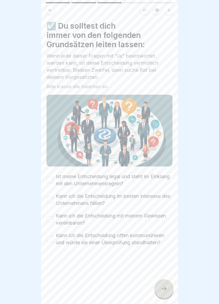
click at [52, 181] on button "Ist meine Entscheidung legal und steht im Einklang mit den Unternehmensregeln?" at bounding box center [49, 180] width 7 height 7
click at [57, 197] on label "Kann ich die Entscheidung im besten Interesse des Unternehmens fällen?" at bounding box center [114, 200] width 116 height 14
click at [53, 197] on button "Kann ich die Entscheidung im besten Interesse des Unternehmens fällen?" at bounding box center [49, 200] width 7 height 7
click at [52, 221] on button "Kann ich die Entscheidung mit meinem Gewissen vereinbaren?" at bounding box center [49, 219] width 7 height 7
click at [52, 240] on button "Kann ich die Entscheidung offen kommunizieren und würde sie einer Überprüfung s…" at bounding box center [49, 239] width 7 height 7
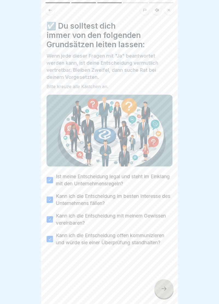
click at [165, 291] on icon at bounding box center [163, 289] width 7 height 7
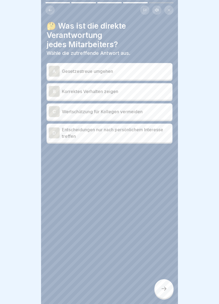
click at [55, 91] on div "B" at bounding box center [54, 91] width 11 height 11
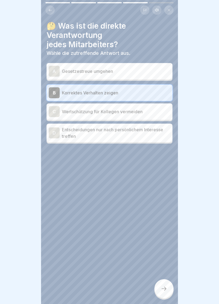
click at [165, 291] on icon at bounding box center [163, 289] width 7 height 7
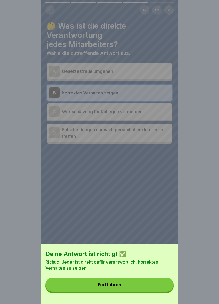
click at [113, 287] on div "Fortfahren" at bounding box center [109, 285] width 23 height 5
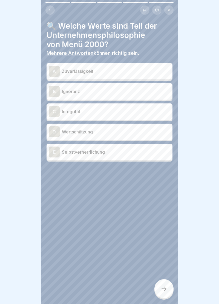
click at [56, 71] on div "A" at bounding box center [54, 71] width 11 height 11
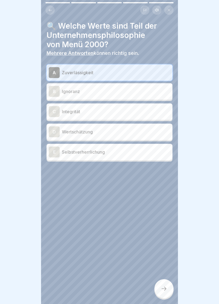
click at [55, 133] on div "D" at bounding box center [54, 132] width 11 height 11
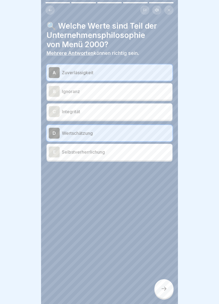
click at [54, 112] on div "C" at bounding box center [54, 111] width 11 height 11
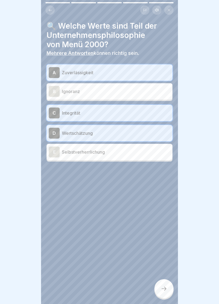
click at [165, 293] on div at bounding box center [163, 289] width 19 height 19
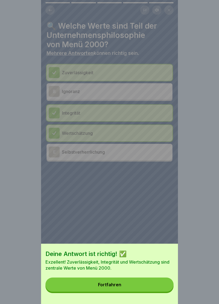
click at [109, 287] on div "Fortfahren" at bounding box center [109, 285] width 23 height 5
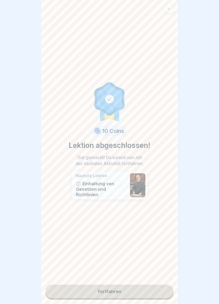
click at [115, 292] on link "Fortfahren" at bounding box center [109, 292] width 128 height 14
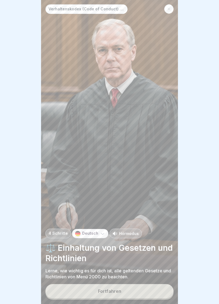
click at [114, 293] on div "Fortfahren" at bounding box center [109, 291] width 23 height 5
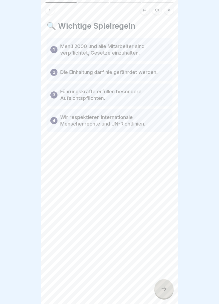
click at [167, 290] on icon at bounding box center [163, 289] width 7 height 7
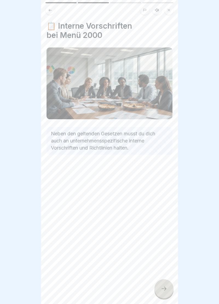
click at [163, 293] on div at bounding box center [163, 289] width 19 height 19
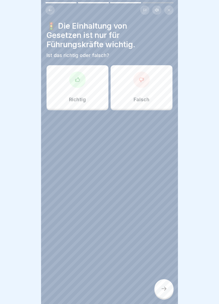
click at [147, 80] on div at bounding box center [141, 80] width 16 height 16
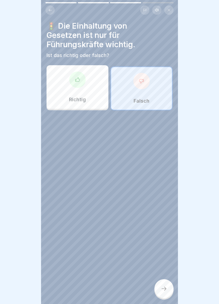
click at [169, 293] on div at bounding box center [163, 289] width 19 height 19
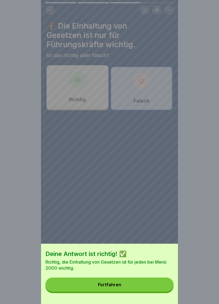
click at [112, 289] on button "Fortfahren" at bounding box center [109, 285] width 128 height 14
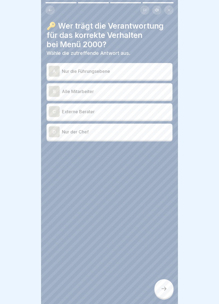
click at [57, 94] on div "B" at bounding box center [54, 91] width 11 height 11
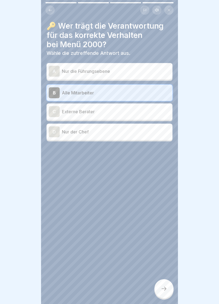
click at [166, 296] on div at bounding box center [163, 289] width 19 height 19
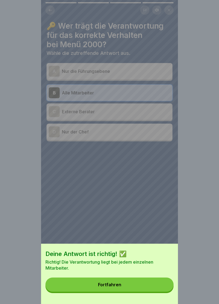
click at [110, 288] on button "Fortfahren" at bounding box center [109, 285] width 128 height 14
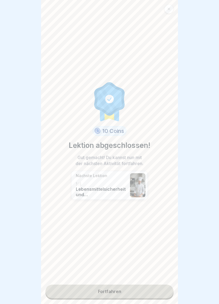
click at [112, 293] on link "Fortfahren" at bounding box center [109, 292] width 128 height 14
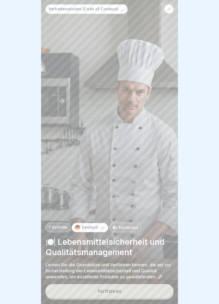
click at [114, 296] on button "Fortfahren" at bounding box center [109, 291] width 128 height 14
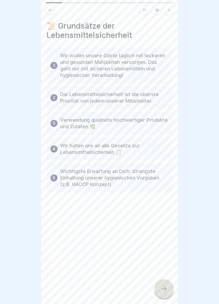
click at [165, 291] on icon at bounding box center [163, 289] width 7 height 7
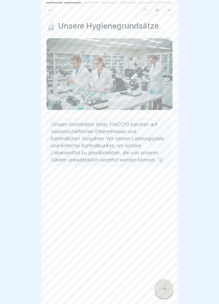
click at [163, 293] on div at bounding box center [163, 289] width 19 height 19
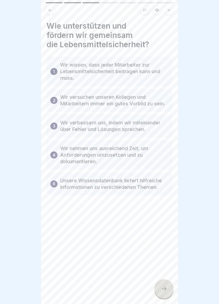
click at [166, 294] on div at bounding box center [163, 289] width 19 height 19
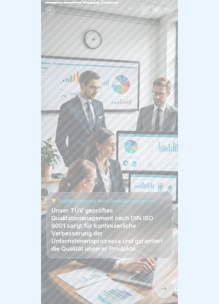
click at [167, 292] on div at bounding box center [163, 289] width 19 height 19
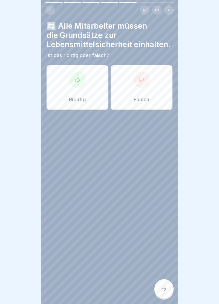
click at [82, 84] on div at bounding box center [77, 80] width 16 height 16
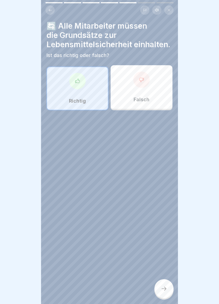
click at [167, 288] on div at bounding box center [163, 289] width 19 height 19
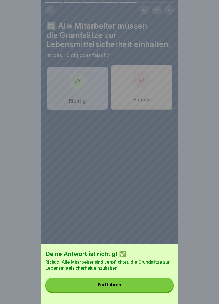
click at [114, 285] on div "Fortfahren" at bounding box center [109, 285] width 23 height 5
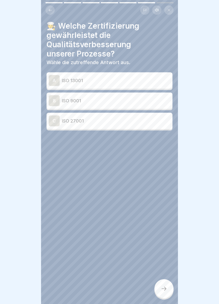
click at [54, 101] on div "B" at bounding box center [54, 100] width 11 height 11
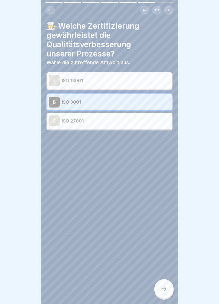
click at [165, 291] on icon at bounding box center [163, 289] width 7 height 7
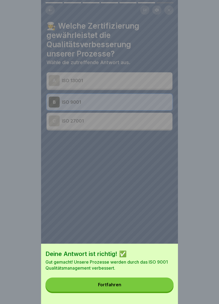
click at [109, 285] on div "Fortfahren" at bounding box center [109, 285] width 23 height 5
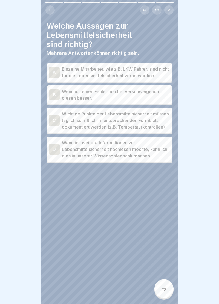
click at [57, 124] on div "C" at bounding box center [54, 120] width 11 height 11
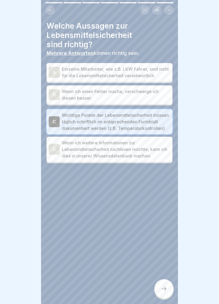
click at [56, 155] on div "D" at bounding box center [54, 149] width 11 height 11
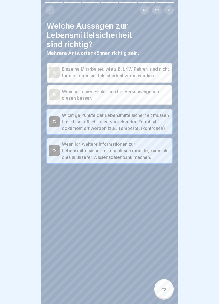
click at [165, 290] on icon at bounding box center [163, 289] width 5 height 4
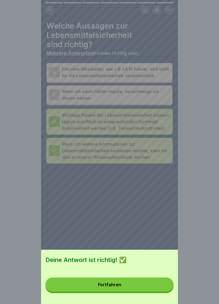
click at [113, 287] on div "Fortfahren" at bounding box center [109, 285] width 23 height 5
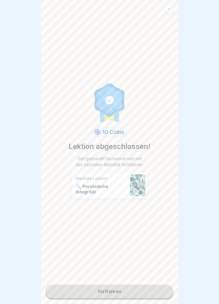
click at [113, 293] on link "Fortfahren" at bounding box center [109, 292] width 128 height 14
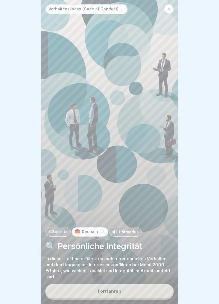
click at [109, 291] on div "Fortfahren" at bounding box center [109, 291] width 23 height 5
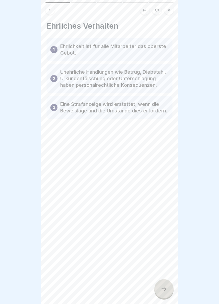
click at [166, 291] on icon at bounding box center [163, 289] width 7 height 7
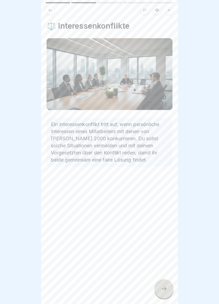
click at [168, 290] on div at bounding box center [163, 289] width 19 height 19
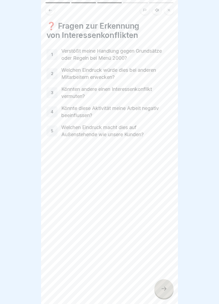
click at [164, 296] on div at bounding box center [163, 289] width 19 height 19
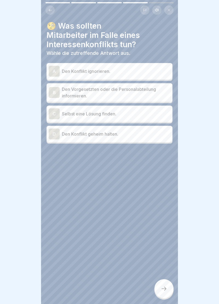
click at [56, 91] on div "B" at bounding box center [54, 92] width 11 height 11
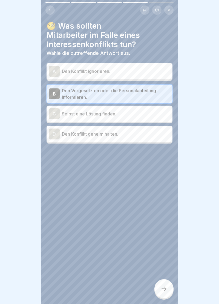
click at [166, 291] on icon at bounding box center [163, 289] width 7 height 7
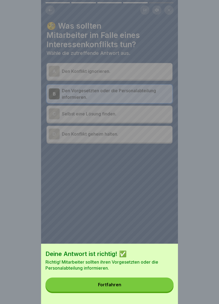
click at [110, 284] on div "Fortfahren" at bounding box center [109, 285] width 23 height 5
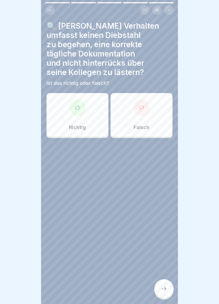
click at [79, 111] on div at bounding box center [77, 107] width 16 height 16
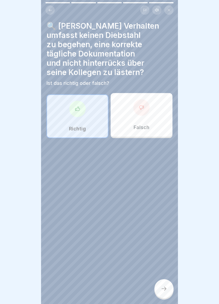
click at [161, 293] on div at bounding box center [163, 289] width 19 height 19
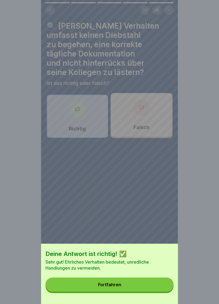
click at [111, 287] on div "Fortfahren" at bounding box center [109, 285] width 23 height 5
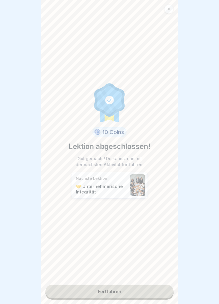
click at [115, 292] on link "Fortfahren" at bounding box center [109, 292] width 128 height 14
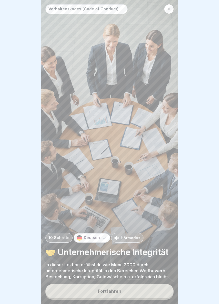
click at [117, 293] on div "Fortfahren" at bounding box center [109, 291] width 23 height 5
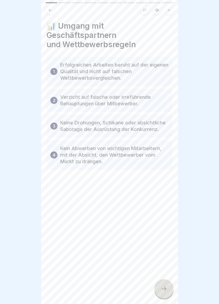
click at [164, 292] on icon at bounding box center [163, 289] width 7 height 7
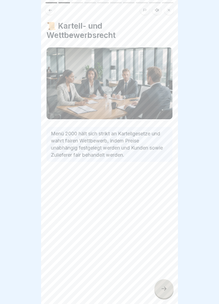
click at [165, 294] on div at bounding box center [163, 289] width 19 height 19
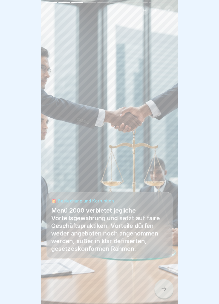
click at [164, 292] on icon at bounding box center [163, 289] width 7 height 7
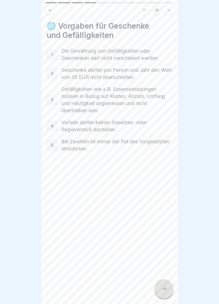
click at [167, 293] on div at bounding box center [163, 289] width 19 height 19
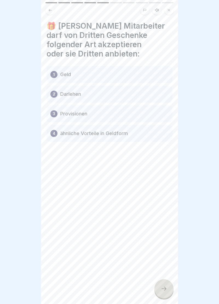
click at [166, 292] on icon at bounding box center [163, 289] width 7 height 7
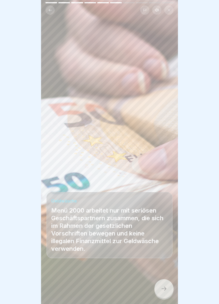
click at [168, 293] on div at bounding box center [163, 289] width 19 height 19
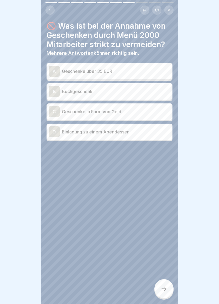
click at [57, 70] on div "A" at bounding box center [54, 71] width 11 height 11
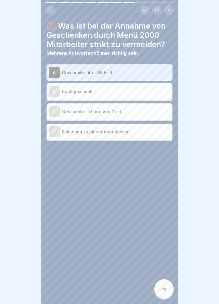
click at [56, 114] on div "C" at bounding box center [54, 111] width 11 height 11
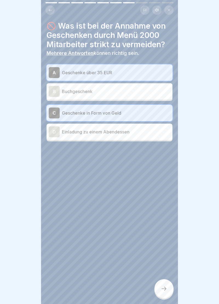
click at [169, 292] on div at bounding box center [163, 289] width 19 height 19
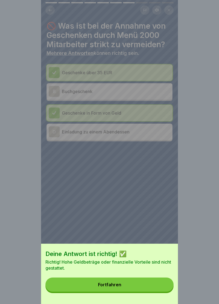
click at [115, 287] on div "Fortfahren" at bounding box center [109, 285] width 23 height 5
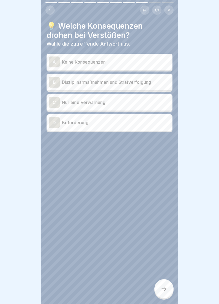
click at [54, 86] on div "B" at bounding box center [54, 82] width 11 height 11
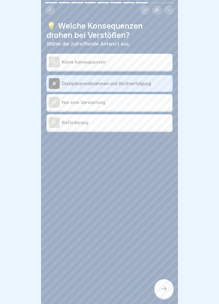
click at [167, 296] on div at bounding box center [163, 289] width 19 height 19
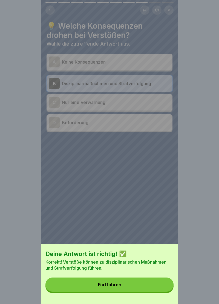
click at [110, 289] on button "Fortfahren" at bounding box center [109, 285] width 128 height 14
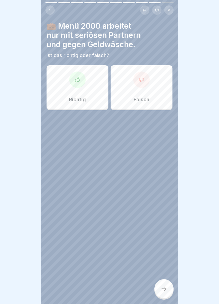
click at [80, 83] on div at bounding box center [77, 80] width 16 height 16
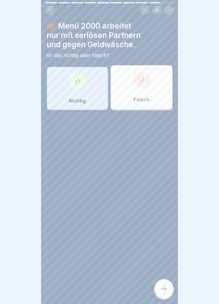
click at [168, 288] on div at bounding box center [163, 289] width 19 height 19
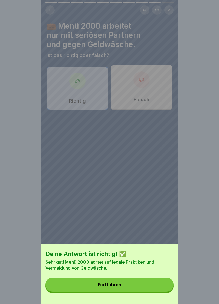
click at [113, 287] on button "Fortfahren" at bounding box center [109, 285] width 128 height 14
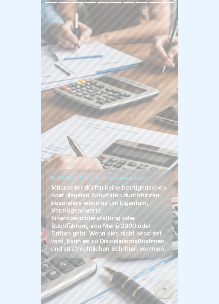
click at [163, 293] on div at bounding box center [163, 289] width 19 height 19
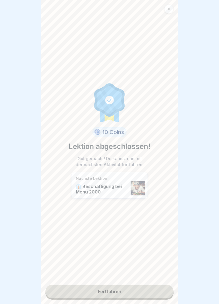
click at [112, 294] on link "Fortfahren" at bounding box center [109, 292] width 128 height 14
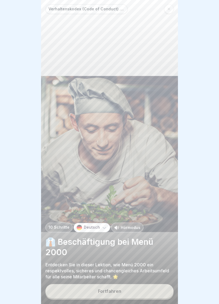
click at [119, 292] on div "Fortfahren" at bounding box center [109, 291] width 23 height 5
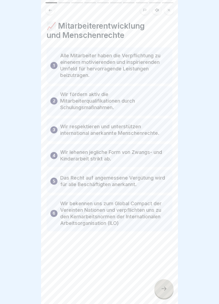
click at [163, 289] on icon at bounding box center [163, 289] width 7 height 7
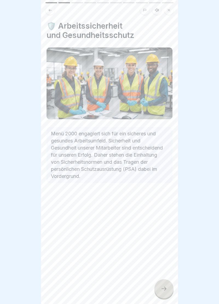
click at [165, 290] on icon at bounding box center [163, 289] width 7 height 7
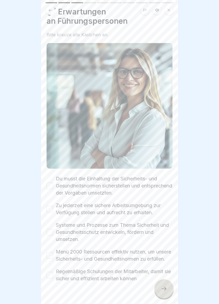
scroll to position [32, 0]
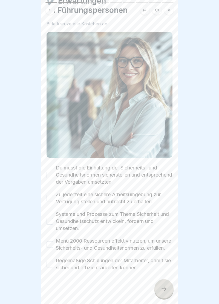
click at [51, 172] on button "Du musst die Einhaltung der Sicherheits- und Gesundheitsnormen sicherstellen un…" at bounding box center [49, 175] width 7 height 7
click at [51, 195] on button "Zu jederzeit eine sichere Arbeitsumgebung zur Verfügung stellen und aufrecht zu…" at bounding box center [49, 198] width 7 height 7
click at [51, 218] on button "Systeme und Prozesse zum Thema Sicherheit und Gesundheitsschutz entwickeln, för…" at bounding box center [49, 221] width 7 height 7
click at [52, 243] on button "Menü 2000 Ressourcen effektiv nutzen, um unsere Sicherheits- und Gesundheitsnor…" at bounding box center [49, 245] width 7 height 7
click at [52, 264] on button "Regelmäßige Schulungen der Mitarbeiter, damit sie sicher und effizient arbeiten…" at bounding box center [49, 264] width 7 height 7
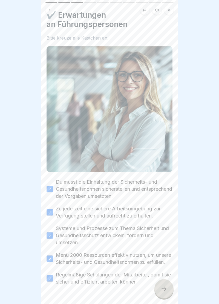
scroll to position [11, 0]
click at [168, 291] on div at bounding box center [163, 289] width 19 height 19
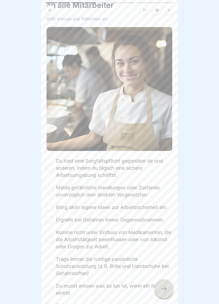
scroll to position [31, 0]
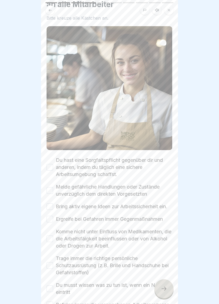
click at [52, 167] on button "Du hast eine Sorgfaltspflicht gegenüber dir und anderen, indem du täglich eine …" at bounding box center [49, 167] width 7 height 7
click at [52, 189] on button "Melde gefährliche Handlungen oder Zustände unverzüglich dem direkten Vorgesetzt…" at bounding box center [49, 190] width 7 height 7
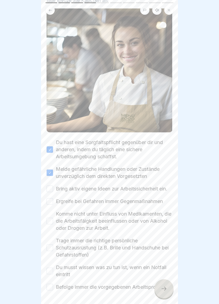
scroll to position [75, 0]
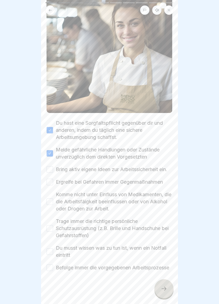
click at [52, 166] on button "Bring aktiv eigene Ideen zur Arbeitssicherheit ein." at bounding box center [49, 169] width 7 height 7
click at [52, 179] on button "Ergreife bei Gefahren immer Gegenmaßnahmen" at bounding box center [49, 182] width 7 height 7
click at [51, 199] on button "Komme nicht unter Einfluss von Medikamenten, die die Arbeitsfäigkeit beeinfluss…" at bounding box center [49, 202] width 7 height 7
click at [52, 225] on button "Trage immer die richtige persönliche Schutzausrüstung (z.B. Brille und Handschu…" at bounding box center [49, 228] width 7 height 7
click at [52, 249] on button "Du musst wissen was zu tun ist, wenn ein Notfall eintritt" at bounding box center [49, 252] width 7 height 7
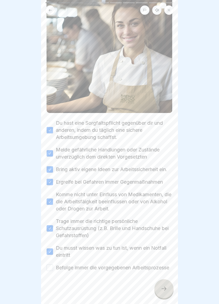
click at [57, 264] on label "Befolge immer die vorgegebenen Arbeitsprozesse" at bounding box center [112, 267] width 113 height 7
click at [53, 265] on button "Befolge immer die vorgegebenen Arbeitsprozesse" at bounding box center [49, 268] width 7 height 7
click at [166, 292] on div at bounding box center [163, 289] width 19 height 19
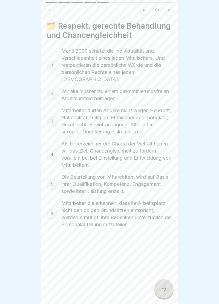
click at [165, 290] on icon at bounding box center [163, 289] width 5 height 4
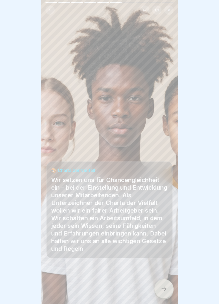
click at [164, 291] on icon at bounding box center [163, 289] width 7 height 7
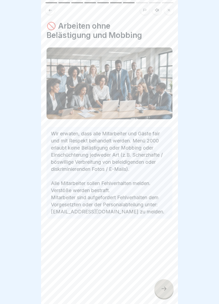
click at [163, 292] on icon at bounding box center [163, 289] width 7 height 7
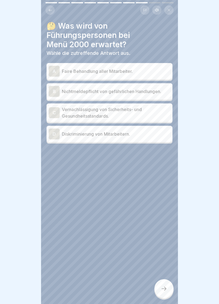
click at [56, 71] on div "A" at bounding box center [54, 71] width 11 height 11
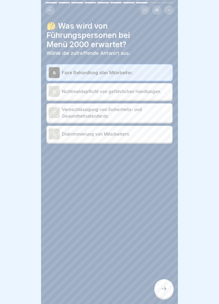
click at [169, 292] on div at bounding box center [163, 289] width 19 height 19
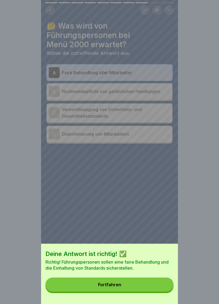
click at [110, 286] on div "Fortfahren" at bounding box center [109, 285] width 23 height 5
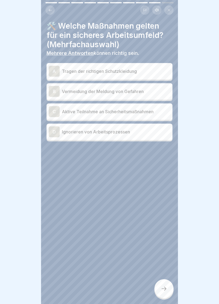
click at [54, 73] on div "A" at bounding box center [54, 71] width 11 height 11
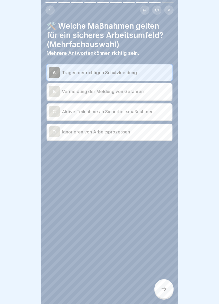
click at [56, 111] on div "C" at bounding box center [54, 111] width 11 height 11
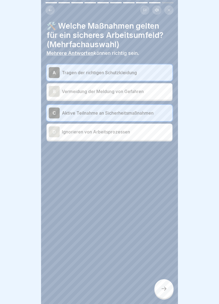
click at [166, 291] on icon at bounding box center [163, 289] width 7 height 7
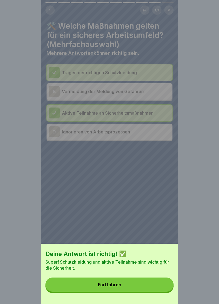
click at [110, 286] on div "Fortfahren" at bounding box center [109, 285] width 23 height 5
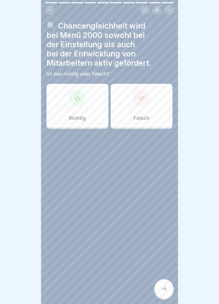
click at [79, 100] on icon at bounding box center [77, 98] width 5 height 5
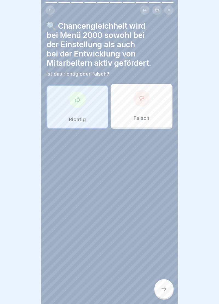
click at [166, 290] on icon at bounding box center [163, 289] width 7 height 7
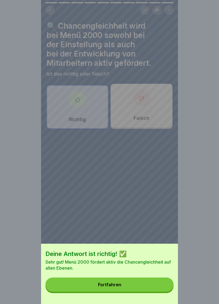
click at [110, 286] on div "Fortfahren" at bounding box center [109, 285] width 23 height 5
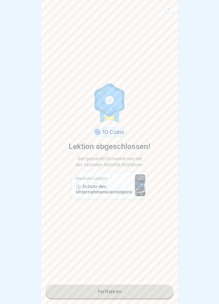
click at [113, 292] on link "Fortfahren" at bounding box center [109, 292] width 128 height 14
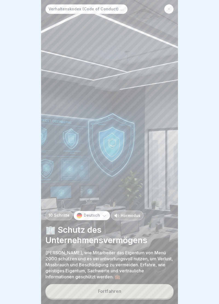
click at [110, 289] on div "Fortfahren" at bounding box center [109, 291] width 23 height 5
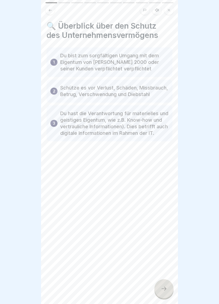
click at [168, 292] on div at bounding box center [163, 289] width 19 height 19
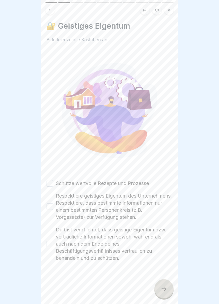
click at [53, 186] on button "Schütze wertvolle Rezepte und Prozesse" at bounding box center [49, 183] width 7 height 7
click at [52, 210] on button "Respektiere geistiges Eigentum des Unternehmens. Respektiere, dass bestimmte In…" at bounding box center [49, 207] width 7 height 7
click at [52, 248] on button "Du bist verpflichtet, dass geistige Eigentum bzw. vertrauliche Informationen so…" at bounding box center [49, 244] width 7 height 7
click at [165, 293] on div at bounding box center [163, 289] width 19 height 19
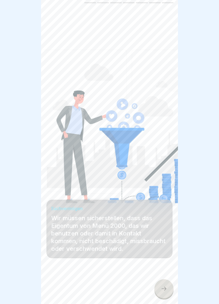
click at [169, 290] on div at bounding box center [163, 289] width 19 height 19
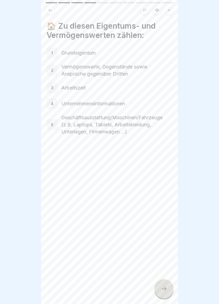
click at [164, 294] on div at bounding box center [163, 289] width 19 height 19
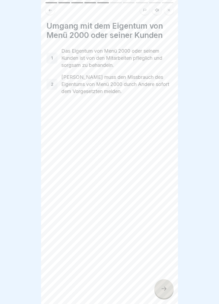
click at [166, 290] on icon at bounding box center [163, 289] width 7 height 7
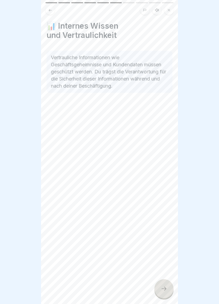
click at [165, 290] on icon at bounding box center [163, 289] width 7 height 7
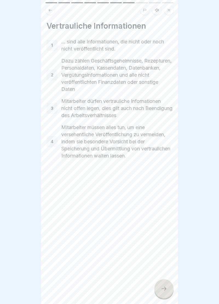
click at [164, 290] on icon at bounding box center [163, 289] width 7 height 7
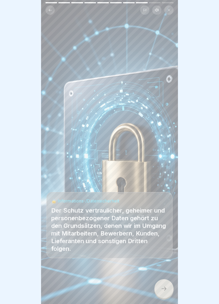
click at [166, 292] on icon at bounding box center [163, 289] width 7 height 7
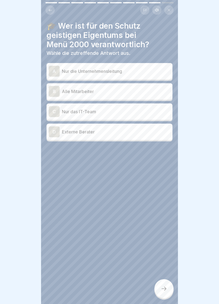
click at [57, 93] on div "B" at bounding box center [54, 91] width 11 height 11
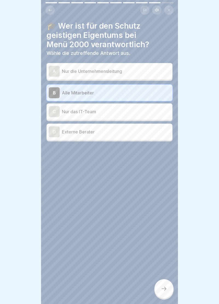
click at [167, 291] on div at bounding box center [163, 289] width 19 height 19
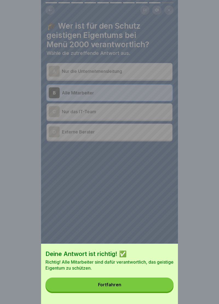
click at [112, 289] on button "Fortfahren" at bounding box center [109, 285] width 128 height 14
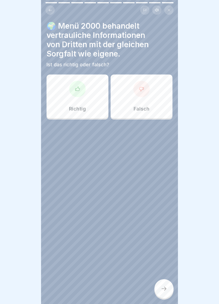
click at [80, 91] on icon at bounding box center [77, 88] width 5 height 5
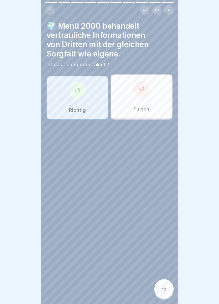
click at [164, 288] on icon at bounding box center [163, 289] width 7 height 7
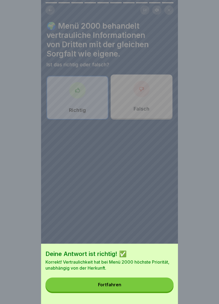
click at [115, 286] on div "Fortfahren" at bounding box center [109, 285] width 23 height 5
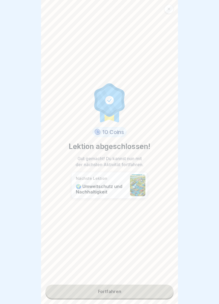
click at [114, 294] on link "Fortfahren" at bounding box center [109, 292] width 128 height 14
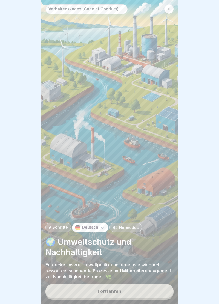
click at [115, 296] on button "Fortfahren" at bounding box center [109, 291] width 128 height 14
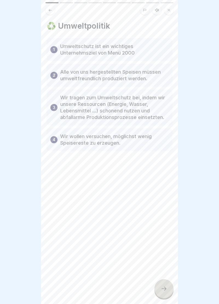
click at [165, 292] on icon at bounding box center [163, 289] width 7 height 7
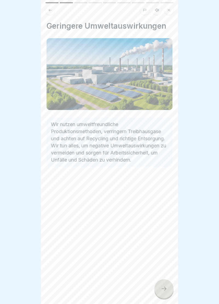
click at [165, 295] on div at bounding box center [163, 289] width 19 height 19
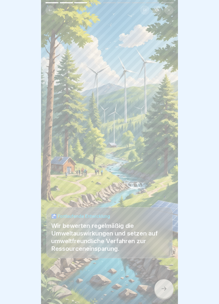
click at [163, 292] on div at bounding box center [163, 289] width 19 height 19
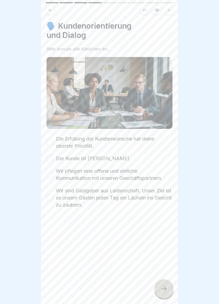
click at [51, 143] on button "Die Erfüllung der Kundenwünsche hat deine oberste Priorität." at bounding box center [49, 142] width 7 height 7
click at [52, 160] on button "Der Kunde ist [PERSON_NAME]." at bounding box center [49, 158] width 7 height 7
click at [51, 175] on button "Wir pflegen eine offene und ehrliche Kommunikation mit unseren Geschäftspartner…" at bounding box center [49, 175] width 7 height 7
click at [51, 198] on button "Wir sind Gastgeber aus Leidenschaft. Unser Ziel ist es unsern Gästen jeden Tag …" at bounding box center [49, 198] width 7 height 7
click at [167, 294] on div at bounding box center [163, 289] width 19 height 19
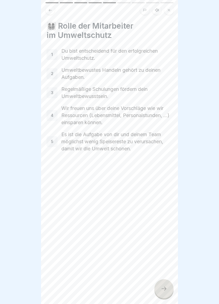
click at [164, 296] on div at bounding box center [163, 289] width 19 height 19
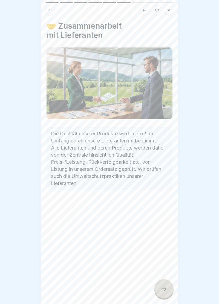
click at [163, 295] on div at bounding box center [163, 289] width 19 height 19
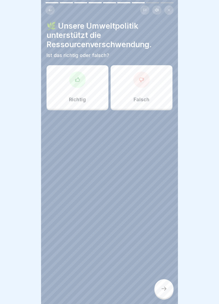
click at [81, 86] on div at bounding box center [77, 80] width 16 height 16
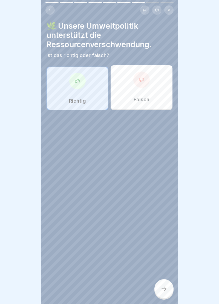
click at [166, 291] on icon at bounding box center [163, 289] width 7 height 7
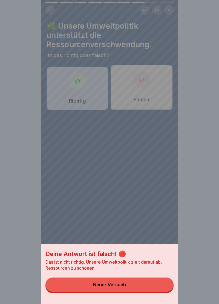
click at [113, 291] on button "Neuer Versuch" at bounding box center [109, 285] width 128 height 14
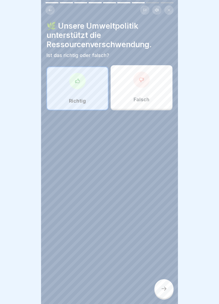
click at [145, 85] on div at bounding box center [141, 80] width 16 height 16
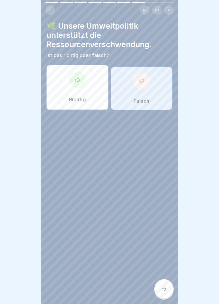
click at [168, 291] on div at bounding box center [163, 289] width 19 height 19
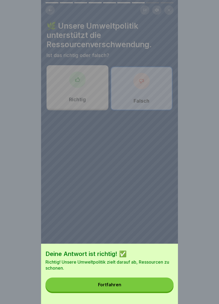
click at [115, 288] on button "Fortfahren" at bounding box center [109, 285] width 128 height 14
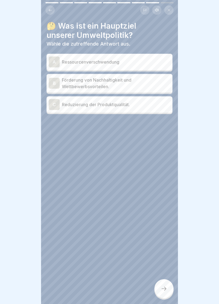
click at [56, 82] on div "B" at bounding box center [54, 83] width 11 height 11
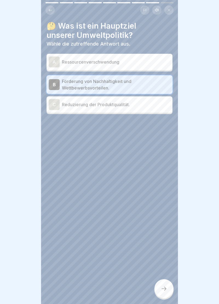
click at [167, 294] on div at bounding box center [163, 289] width 19 height 19
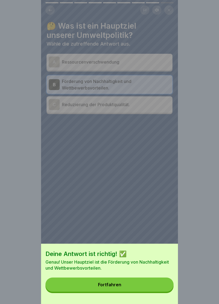
click at [118, 289] on button "Fortfahren" at bounding box center [109, 285] width 128 height 14
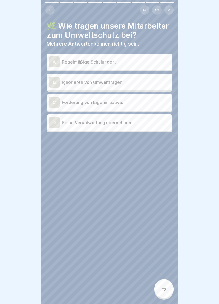
click at [58, 63] on div "A" at bounding box center [54, 62] width 11 height 11
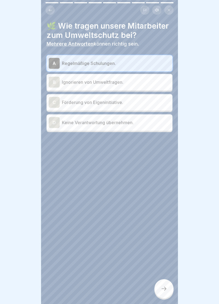
click at [56, 104] on div "C" at bounding box center [54, 102] width 11 height 11
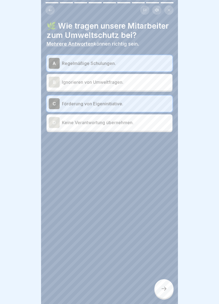
click at [166, 292] on icon at bounding box center [163, 289] width 7 height 7
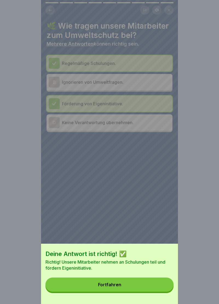
click at [116, 287] on div "Fortfahren" at bounding box center [109, 285] width 23 height 5
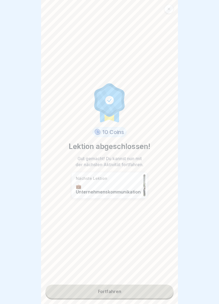
click at [111, 293] on link "Fortfahren" at bounding box center [109, 292] width 128 height 14
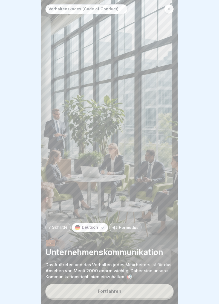
click at [114, 293] on div "Fortfahren" at bounding box center [109, 291] width 23 height 5
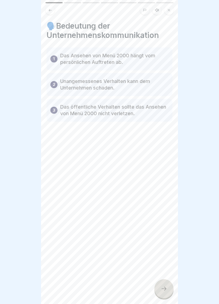
click at [164, 289] on icon at bounding box center [163, 289] width 5 height 4
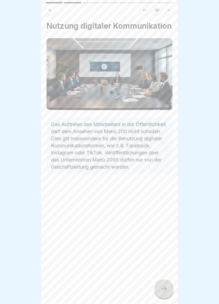
click at [165, 293] on div at bounding box center [163, 289] width 19 height 19
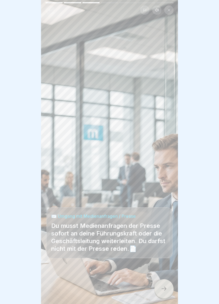
click at [164, 292] on div at bounding box center [163, 289] width 19 height 19
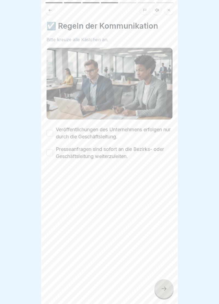
click at [52, 132] on button "Veröffentlichungen des Unternehmens erfolgen nur durch die Geschäftsleitung." at bounding box center [49, 133] width 7 height 7
click at [52, 153] on button "Presseanfragen sind sofort an die Bezirks- oder Geschäftsleitung weiterzuleiten." at bounding box center [49, 153] width 7 height 7
click at [166, 289] on icon at bounding box center [163, 289] width 7 height 7
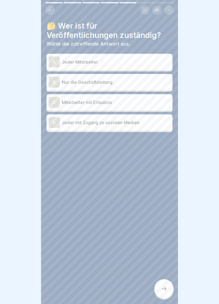
click at [58, 82] on div "B" at bounding box center [54, 82] width 11 height 11
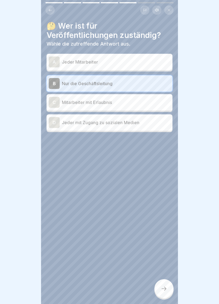
click at [167, 291] on div at bounding box center [163, 289] width 19 height 19
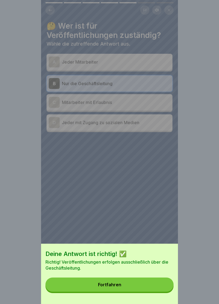
click at [113, 286] on div "Fortfahren" at bounding box center [109, 285] width 23 height 5
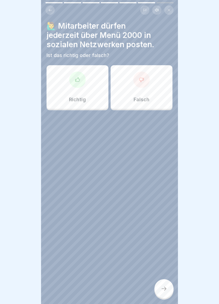
click at [147, 81] on div at bounding box center [141, 80] width 16 height 16
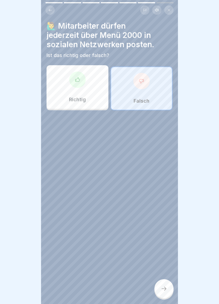
click at [168, 290] on div at bounding box center [163, 289] width 19 height 19
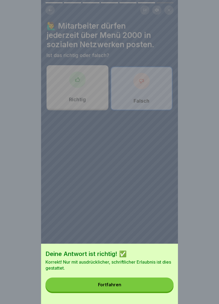
click at [111, 286] on div "Fortfahren" at bounding box center [109, 285] width 23 height 5
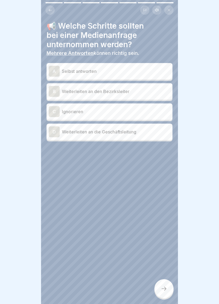
click at [57, 92] on div "B" at bounding box center [54, 91] width 11 height 11
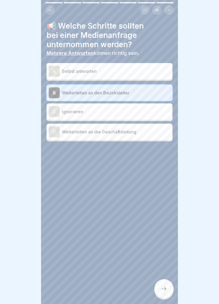
click at [56, 135] on div "D" at bounding box center [54, 132] width 11 height 11
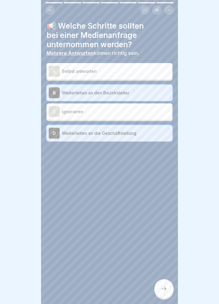
click at [166, 293] on div at bounding box center [163, 289] width 19 height 19
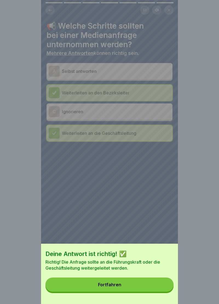
click at [112, 287] on div "Fortfahren" at bounding box center [109, 285] width 23 height 5
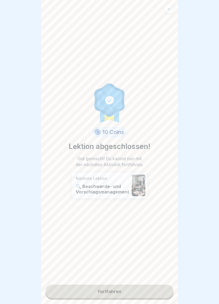
click at [112, 293] on link "Fortfahren" at bounding box center [109, 292] width 128 height 14
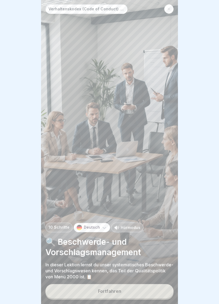
click at [112, 293] on div "Fortfahren" at bounding box center [109, 291] width 23 height 5
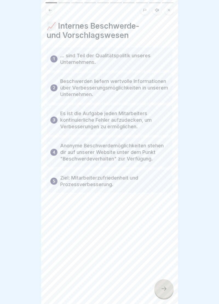
click at [165, 291] on icon at bounding box center [163, 289] width 7 height 7
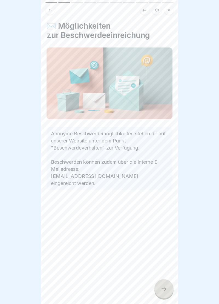
click at [166, 291] on icon at bounding box center [163, 289] width 7 height 7
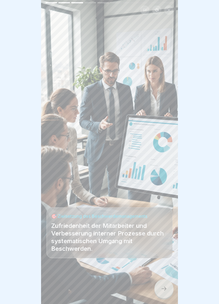
click at [166, 292] on icon at bounding box center [163, 289] width 7 height 7
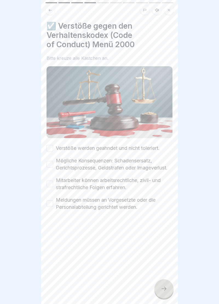
click at [50, 146] on button "Verstöße werden geahndet und nicht toleriert." at bounding box center [49, 148] width 7 height 7
click at [52, 165] on button "Mögliche Konsequenzen: Schadensersatz, Gerichtsprozesse, Geldstrafen oder Image…" at bounding box center [49, 164] width 7 height 7
click at [51, 183] on button "Mitarbeiter können arbeitsrechtliche, zivil- und strafrechtliche Folgen erfahre…" at bounding box center [49, 184] width 7 height 7
click at [52, 203] on button "Meldungen müssen an Vorgesetzte oder die Personalabteilung gerichtet werden." at bounding box center [49, 204] width 7 height 7
click at [164, 292] on icon at bounding box center [163, 289] width 7 height 7
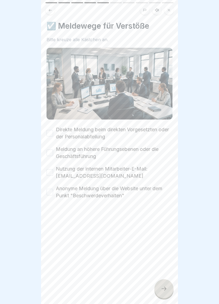
click at [52, 133] on button "Direkte Meldung beim direkten Vorgesetzten oder der Personalabteilung" at bounding box center [49, 133] width 7 height 7
click at [52, 151] on button "Meldung an höhere Führungsebenen oder die Geschäftsführung" at bounding box center [49, 153] width 7 height 7
click at [57, 170] on label "Nutzung der internen Mitarbeiter-E-Mail: [EMAIL_ADDRESS][DOMAIN_NAME]" at bounding box center [114, 173] width 116 height 14
click at [53, 170] on button "Nutzung der internen Mitarbeiter-E-Mail: [EMAIL_ADDRESS][DOMAIN_NAME]" at bounding box center [49, 172] width 7 height 7
click at [52, 193] on button "Anonyme Meldung über die Website unter dem Punkt "Beschwerdeverhalten"" at bounding box center [49, 192] width 7 height 7
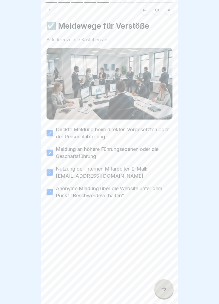
click at [166, 295] on div at bounding box center [163, 289] width 19 height 19
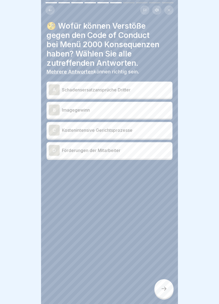
click at [57, 133] on div "C" at bounding box center [54, 130] width 11 height 11
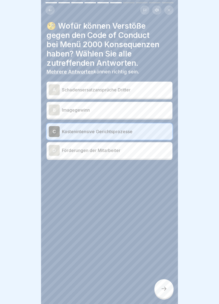
click at [169, 293] on div at bounding box center [163, 289] width 19 height 19
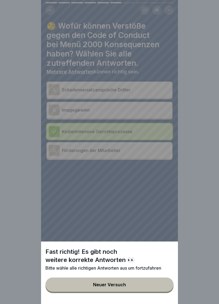
click at [111, 291] on button "Neuer Versuch" at bounding box center [109, 285] width 128 height 14
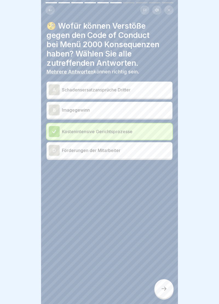
click at [53, 91] on div "A" at bounding box center [54, 89] width 11 height 11
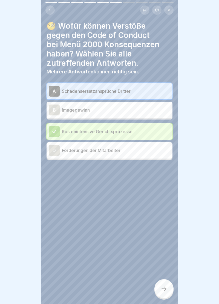
click at [163, 296] on div at bounding box center [163, 289] width 19 height 19
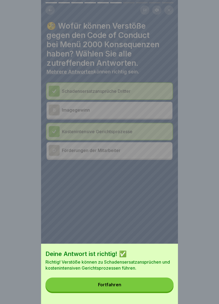
click at [114, 286] on div "Fortfahren" at bounding box center [109, 285] width 23 height 5
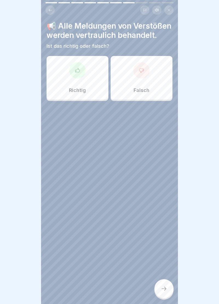
click at [81, 78] on div "Richtig" at bounding box center [77, 78] width 62 height 44
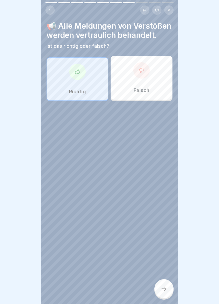
click at [167, 293] on div at bounding box center [163, 289] width 19 height 19
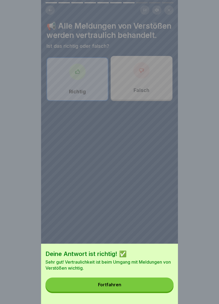
click at [114, 288] on button "Fortfahren" at bounding box center [109, 285] width 128 height 14
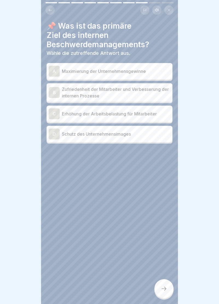
click at [56, 94] on div "B" at bounding box center [54, 92] width 11 height 11
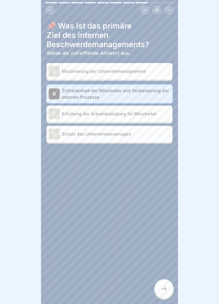
click at [165, 292] on icon at bounding box center [163, 289] width 7 height 7
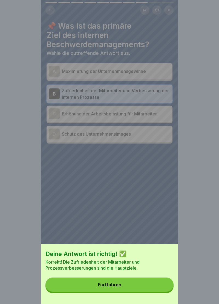
click at [114, 289] on button "Fortfahren" at bounding box center [109, 285] width 128 height 14
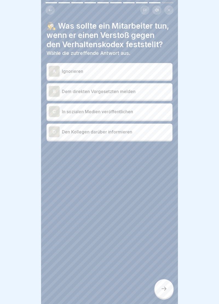
click at [57, 92] on div "B" at bounding box center [54, 91] width 11 height 11
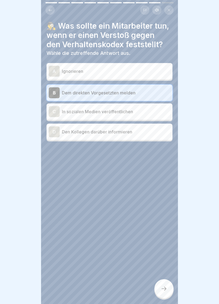
click at [166, 290] on icon at bounding box center [163, 289] width 7 height 7
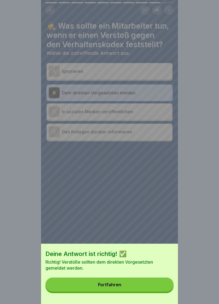
click at [113, 288] on button "Fortfahren" at bounding box center [109, 285] width 128 height 14
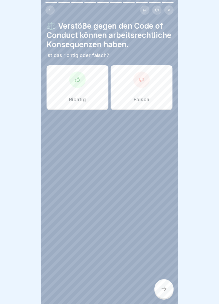
click at [81, 80] on div at bounding box center [77, 80] width 16 height 16
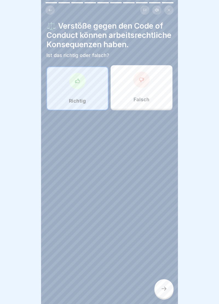
click at [164, 292] on icon at bounding box center [163, 289] width 7 height 7
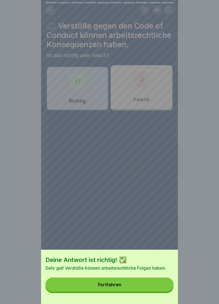
click at [111, 289] on button "Fortfahren" at bounding box center [109, 285] width 128 height 14
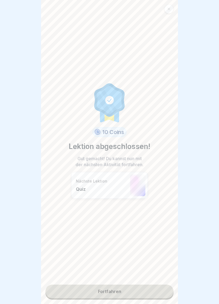
click at [113, 293] on link "Fortfahren" at bounding box center [109, 292] width 128 height 14
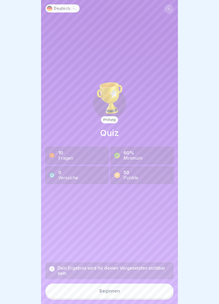
click at [111, 290] on div "Beginnen" at bounding box center [109, 291] width 20 height 5
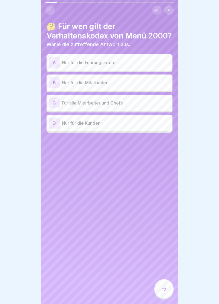
click at [56, 108] on div "C" at bounding box center [54, 103] width 11 height 11
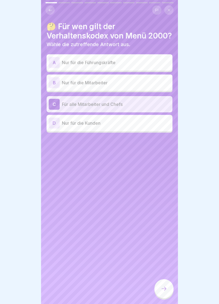
click at [168, 290] on div at bounding box center [163, 289] width 19 height 19
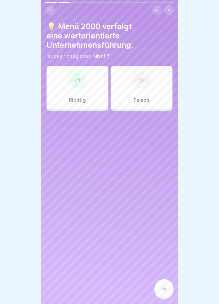
click at [78, 79] on icon at bounding box center [77, 80] width 5 height 5
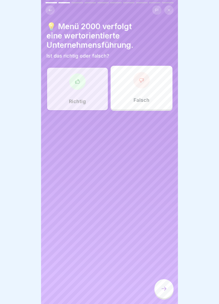
click at [166, 291] on icon at bounding box center [163, 289] width 7 height 7
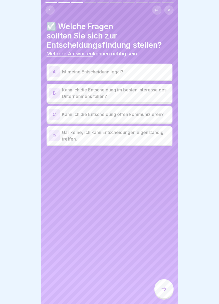
click at [55, 72] on div "A" at bounding box center [54, 71] width 11 height 11
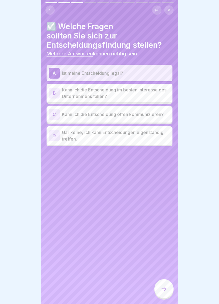
click at [58, 95] on div "B" at bounding box center [54, 93] width 11 height 11
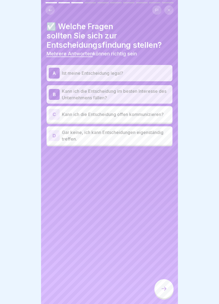
click at [166, 295] on div at bounding box center [163, 289] width 19 height 19
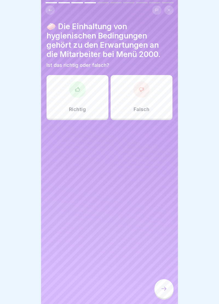
click at [81, 90] on div at bounding box center [77, 89] width 16 height 16
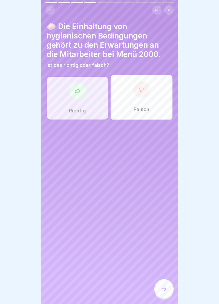
click at [167, 289] on div at bounding box center [163, 289] width 19 height 19
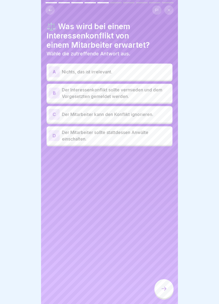
click at [56, 92] on div "B" at bounding box center [54, 93] width 11 height 11
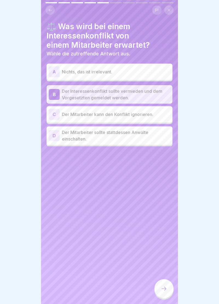
click at [169, 292] on div at bounding box center [163, 289] width 19 height 19
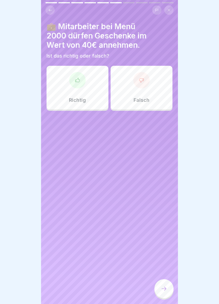
click at [148, 83] on div at bounding box center [141, 80] width 16 height 16
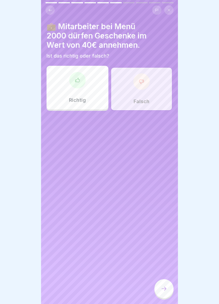
click at [167, 291] on div at bounding box center [163, 289] width 19 height 19
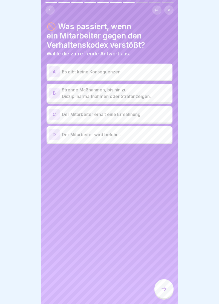
click at [52, 96] on div "B" at bounding box center [54, 93] width 11 height 11
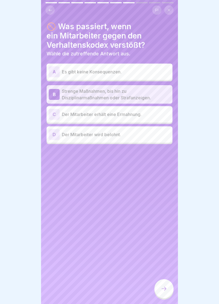
click at [167, 294] on div at bounding box center [163, 289] width 19 height 19
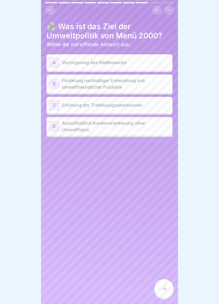
click at [52, 86] on div "B" at bounding box center [54, 83] width 11 height 11
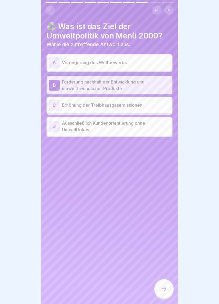
click at [166, 294] on div at bounding box center [163, 289] width 19 height 19
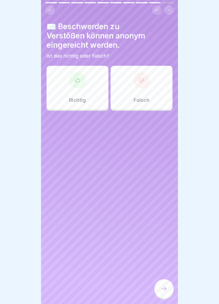
click at [78, 85] on div at bounding box center [77, 80] width 16 height 16
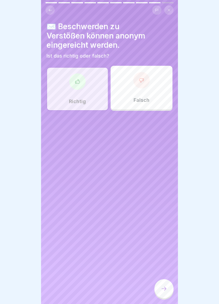
click at [165, 293] on div at bounding box center [163, 289] width 19 height 19
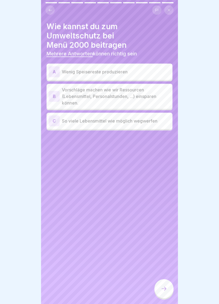
click at [53, 66] on div "A" at bounding box center [54, 71] width 11 height 11
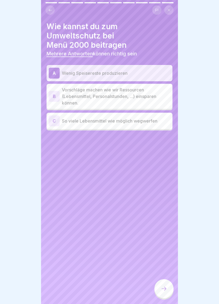
click at [57, 91] on div "B" at bounding box center [54, 96] width 11 height 11
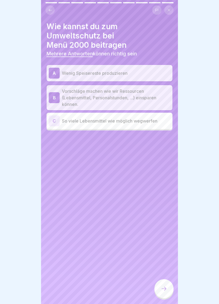
click at [167, 289] on div at bounding box center [163, 289] width 19 height 19
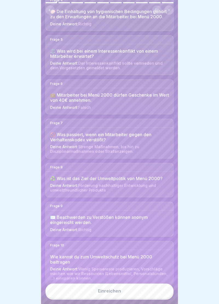
scroll to position [185, 0]
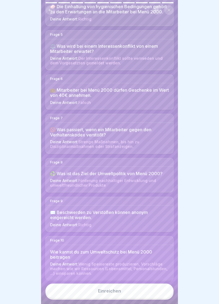
click at [112, 296] on button "Einreichen" at bounding box center [109, 291] width 128 height 15
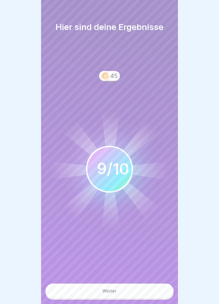
click at [113, 294] on button "Weiter" at bounding box center [109, 291] width 128 height 15
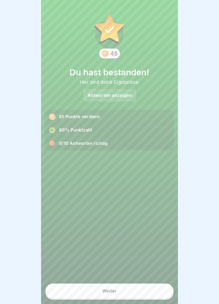
click at [113, 98] on div "Antworten anzeigen" at bounding box center [109, 96] width 52 height 12
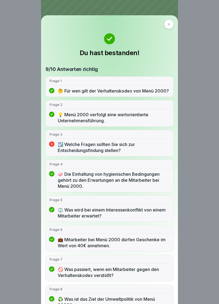
click at [108, 151] on p "☑️ Welche Fragen sollten Sie sich zur Entscheidungsfindung stellen?" at bounding box center [113, 148] width 111 height 12
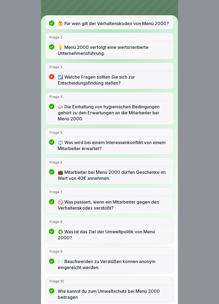
scroll to position [0, 0]
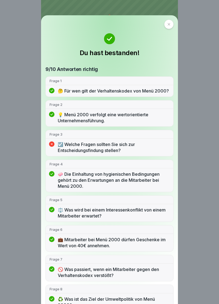
click at [171, 28] on div "Du hast bestanden! 9/10 Antworten richtig Frage 1 🤔 Für wen gilt der Verhaltens…" at bounding box center [109, 159] width 137 height 289
click at [170, 28] on div "Du hast bestanden! 9/10 Antworten richtig Frage 1 🤔 Für wen gilt der Verhaltens…" at bounding box center [109, 159] width 137 height 289
click at [171, 28] on div at bounding box center [168, 24] width 9 height 9
